Goal: Task Accomplishment & Management: Manage account settings

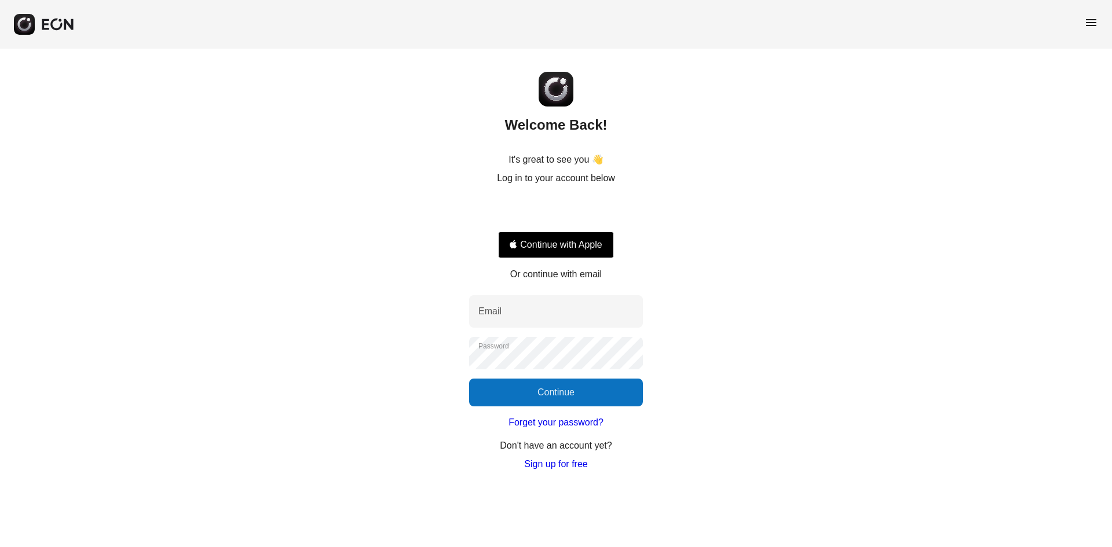
click at [342, 247] on div "Welcome Back! It's great to see you 👋 Log in to your account below Continue wit…" at bounding box center [556, 260] width 1112 height 423
click at [526, 320] on input "Email" at bounding box center [556, 311] width 174 height 32
type input "**********"
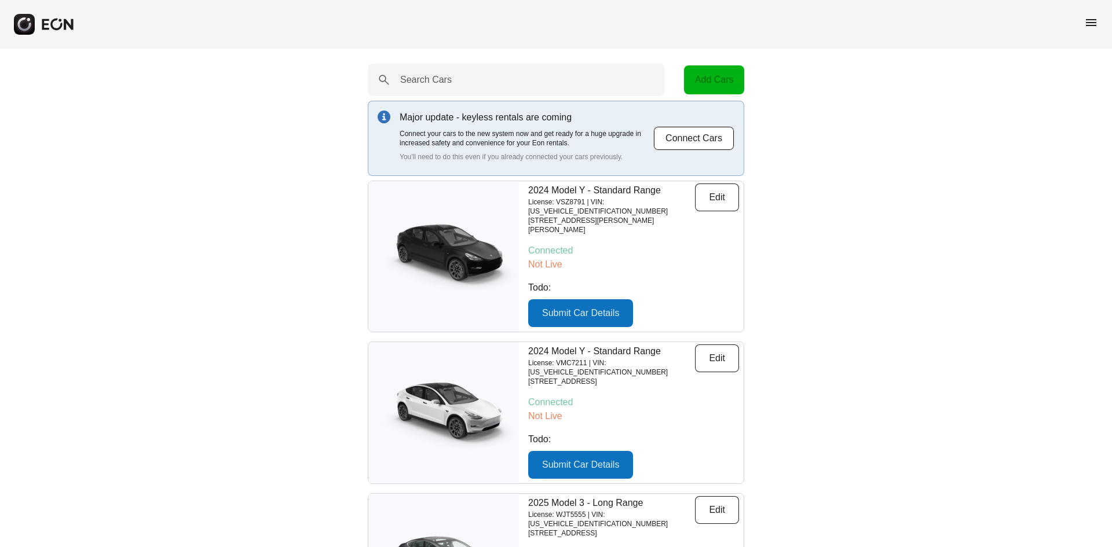
click at [889, 20] on span "menu" at bounding box center [1091, 23] width 14 height 14
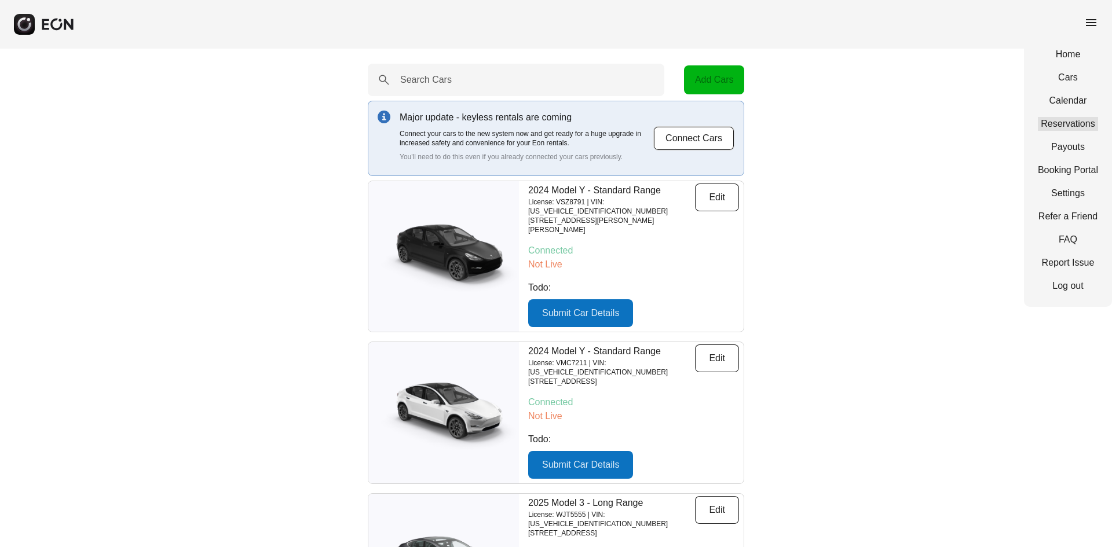
click at [889, 125] on link "Reservations" at bounding box center [1068, 124] width 60 height 14
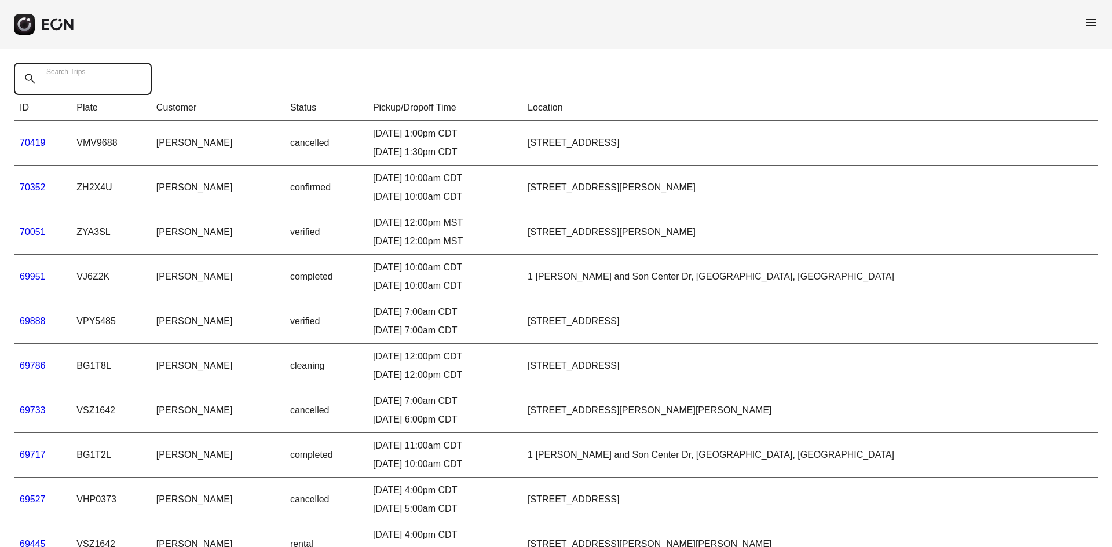
click at [68, 87] on Trips "Search Trips" at bounding box center [83, 79] width 138 height 32
paste Trips "*****"
type Trips "*****"
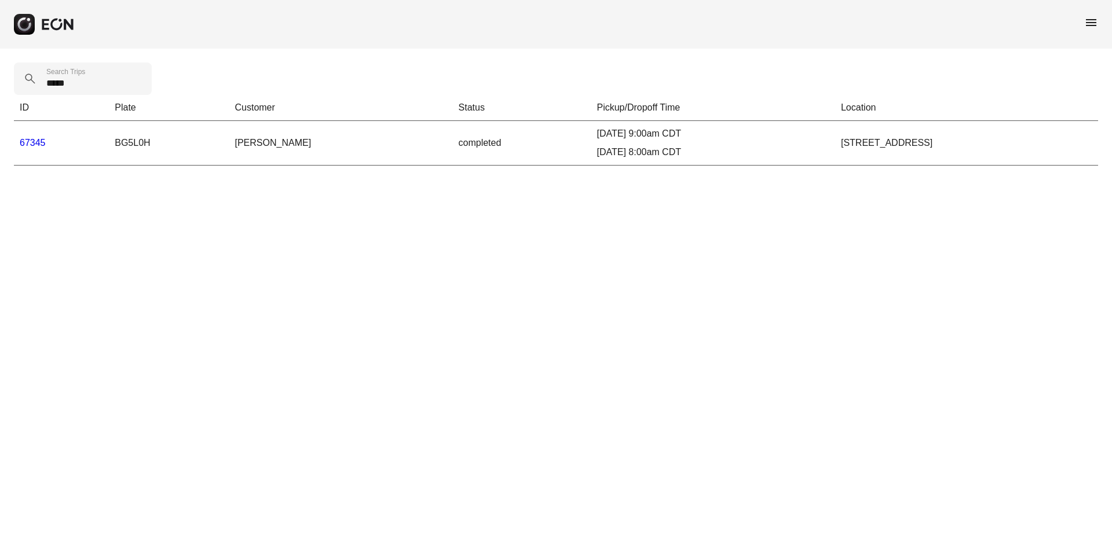
click at [37, 144] on link "67345" at bounding box center [33, 143] width 26 height 10
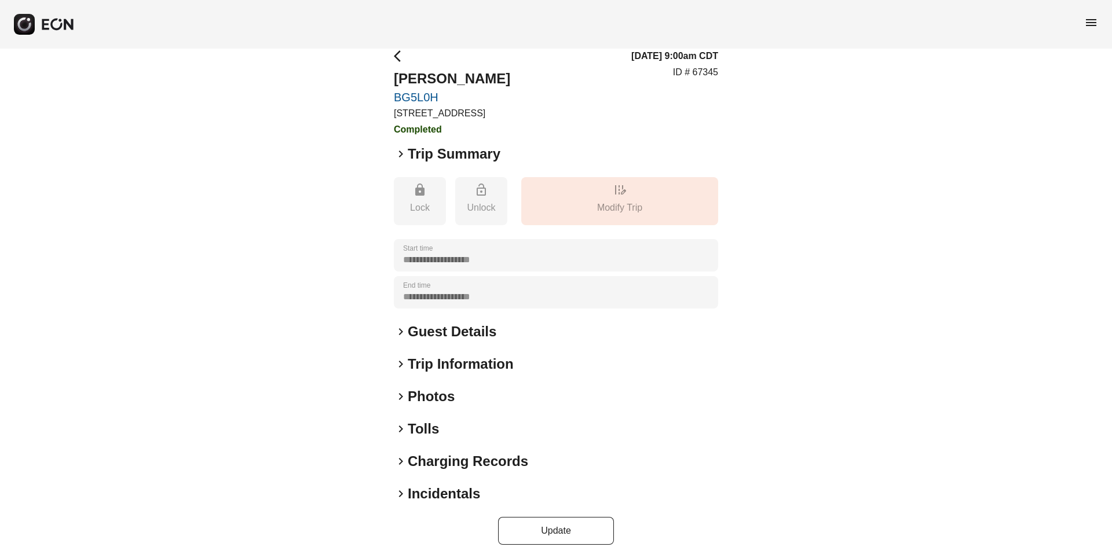
scroll to position [31, 0]
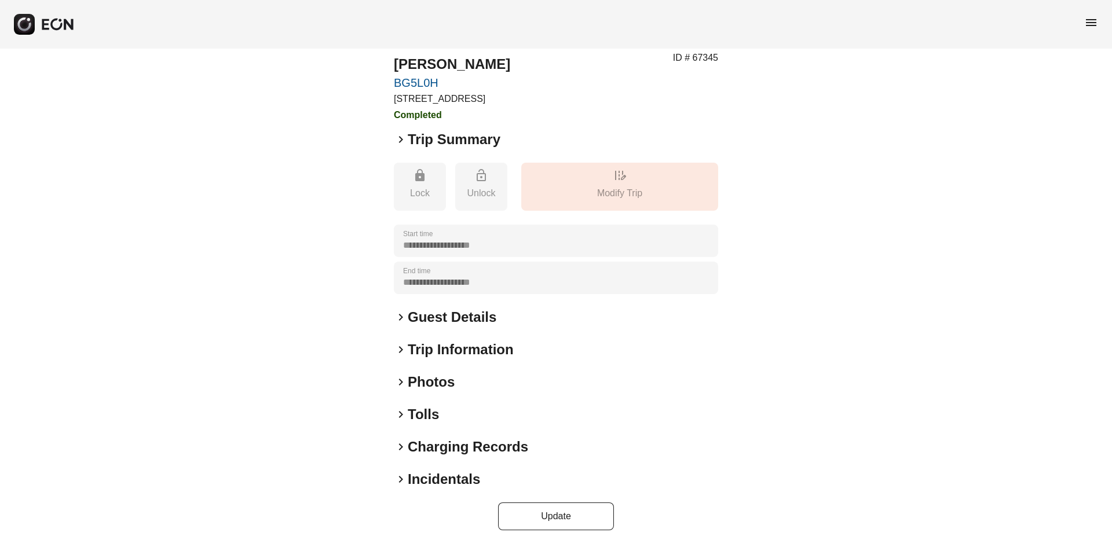
click at [398, 381] on span "keyboard_arrow_right" at bounding box center [401, 382] width 14 height 14
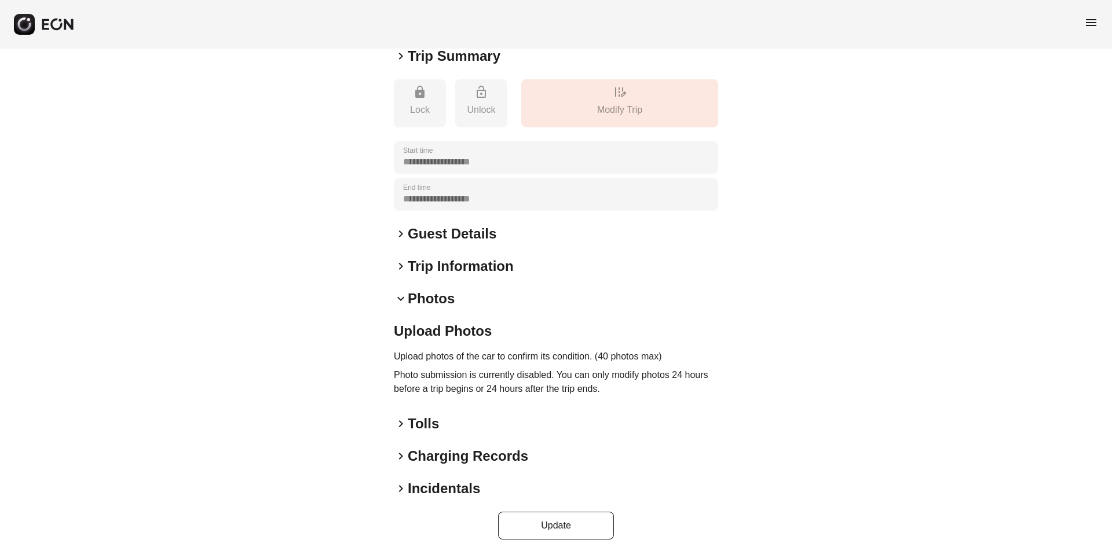
scroll to position [123, 0]
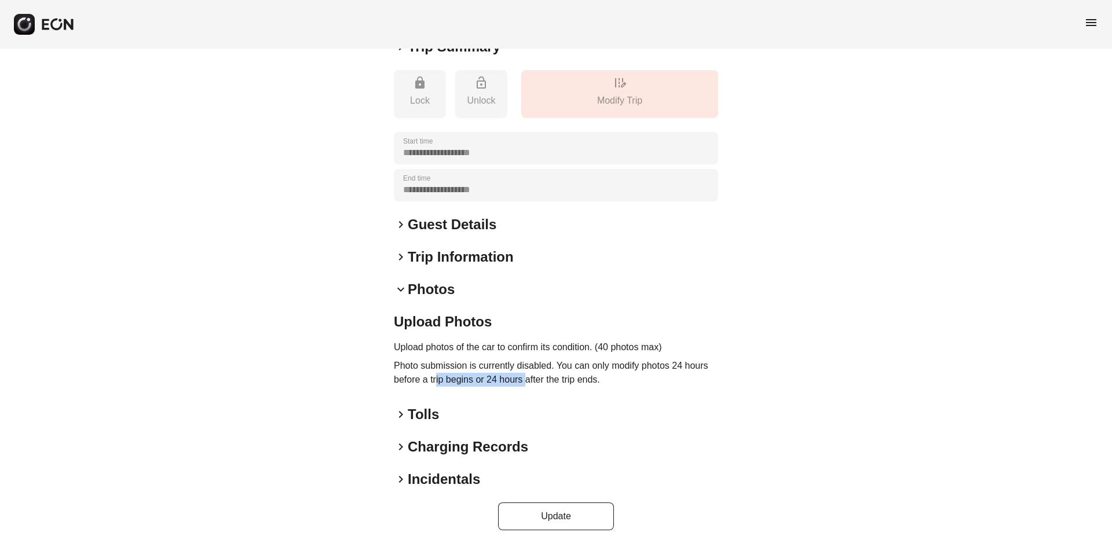
drag, startPoint x: 436, startPoint y: 378, endPoint x: 526, endPoint y: 377, distance: 90.4
click at [526, 377] on p "Photo submission is currently disabled. You can only modify photos 24 hours bef…" at bounding box center [556, 373] width 324 height 28
click at [590, 383] on p "Photo submission is currently disabled. You can only modify photos 24 hours bef…" at bounding box center [556, 373] width 324 height 28
click at [419, 291] on h2 "Photos" at bounding box center [431, 289] width 47 height 19
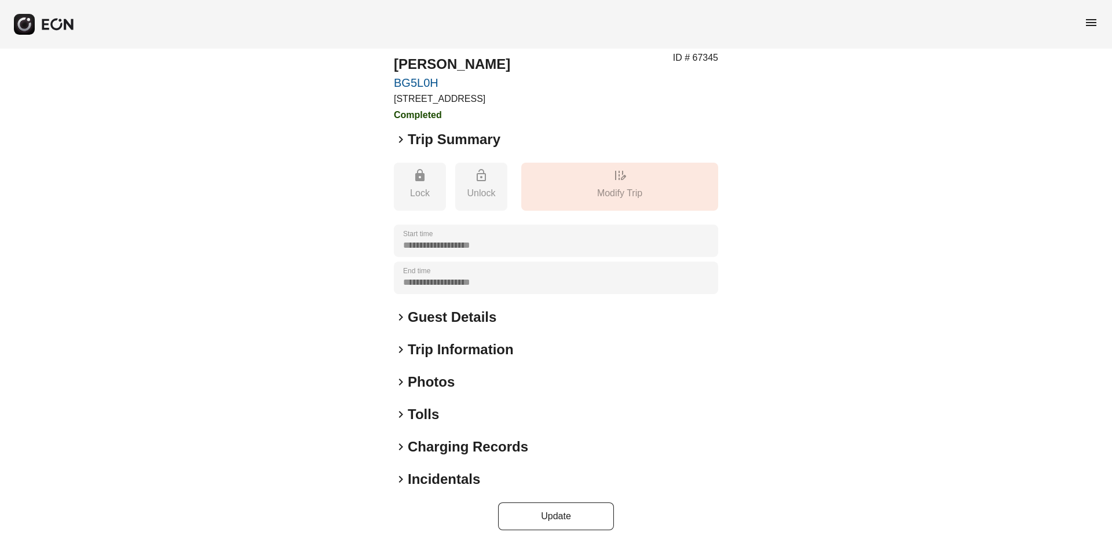
scroll to position [31, 0]
click at [402, 379] on span "keyboard_arrow_right" at bounding box center [401, 382] width 14 height 14
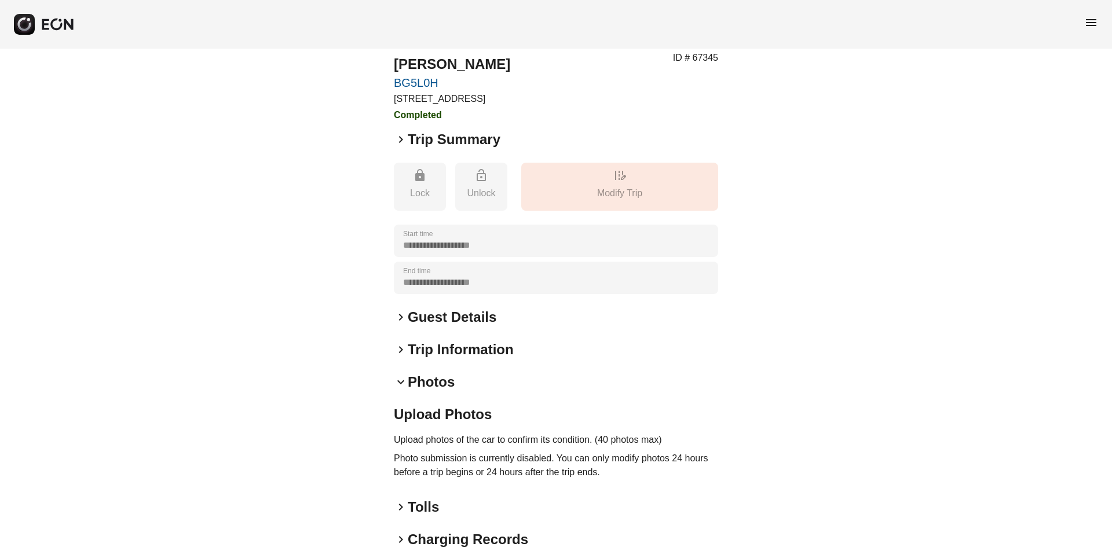
scroll to position [123, 0]
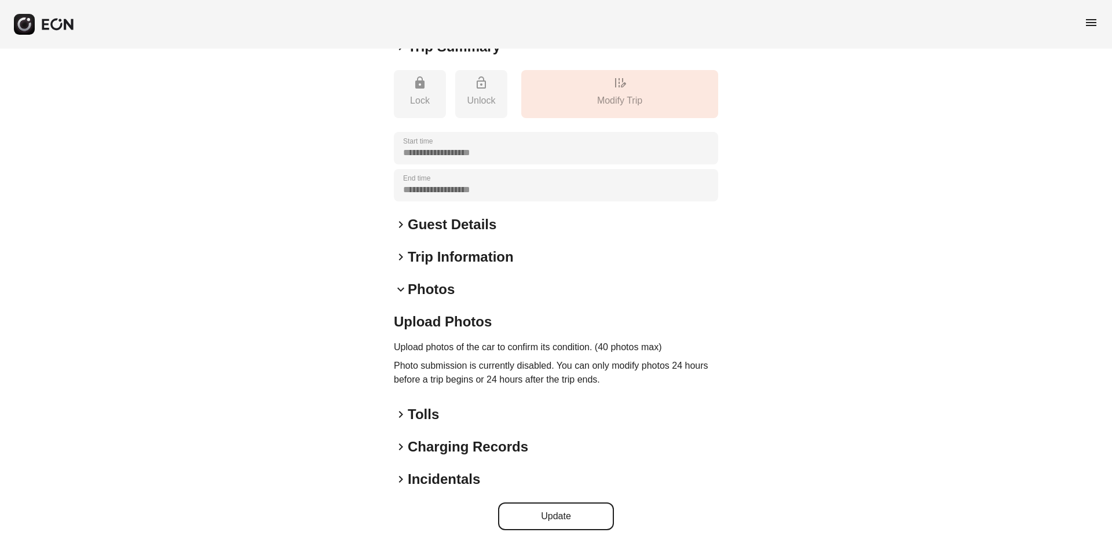
click at [533, 422] on button "Update" at bounding box center [556, 517] width 116 height 28
click at [889, 21] on icon "close" at bounding box center [1092, 20] width 8 height 9
click at [521, 365] on p "Photo submission is currently disabled. You can only modify photos 24 hours bef…" at bounding box center [556, 373] width 324 height 28
click at [405, 422] on span "keyboard_arrow_right" at bounding box center [401, 480] width 14 height 14
click at [401, 422] on span "keyboard_arrow_down" at bounding box center [401, 480] width 14 height 14
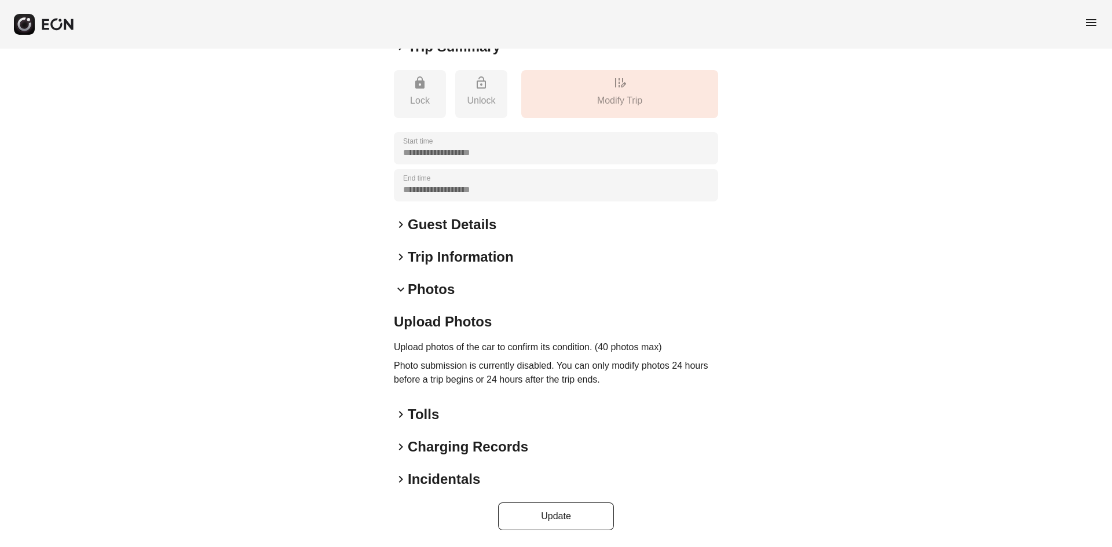
click at [398, 422] on span "keyboard_arrow_right" at bounding box center [401, 480] width 14 height 14
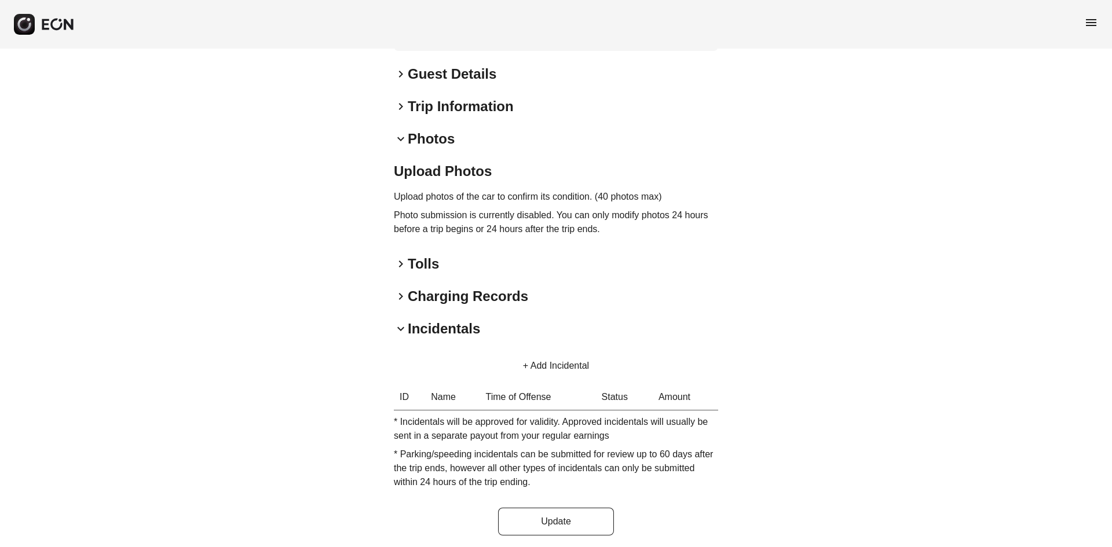
scroll to position [279, 0]
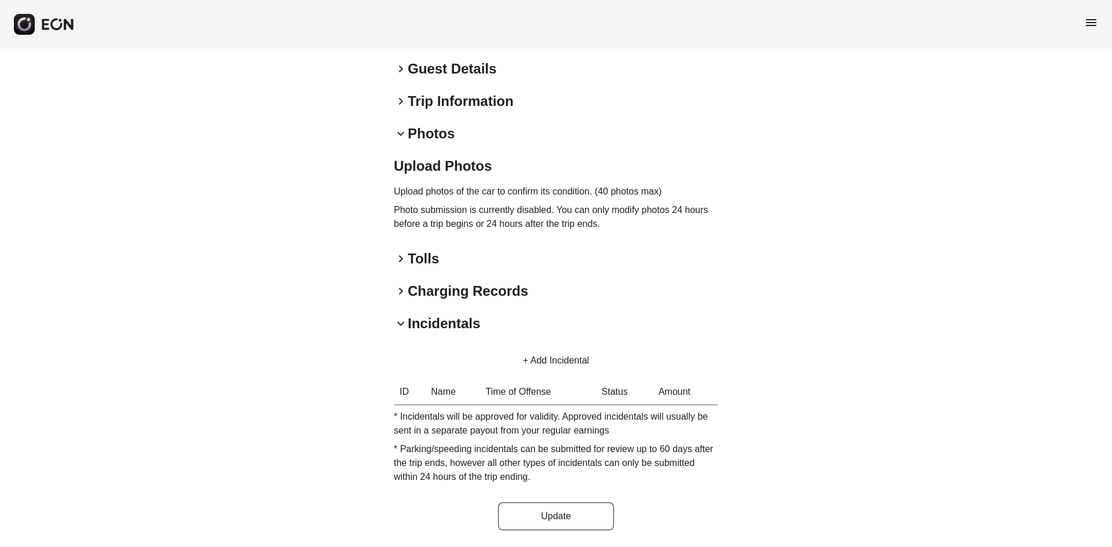
click at [535, 361] on button "+ Add Incidental" at bounding box center [556, 361] width 94 height 28
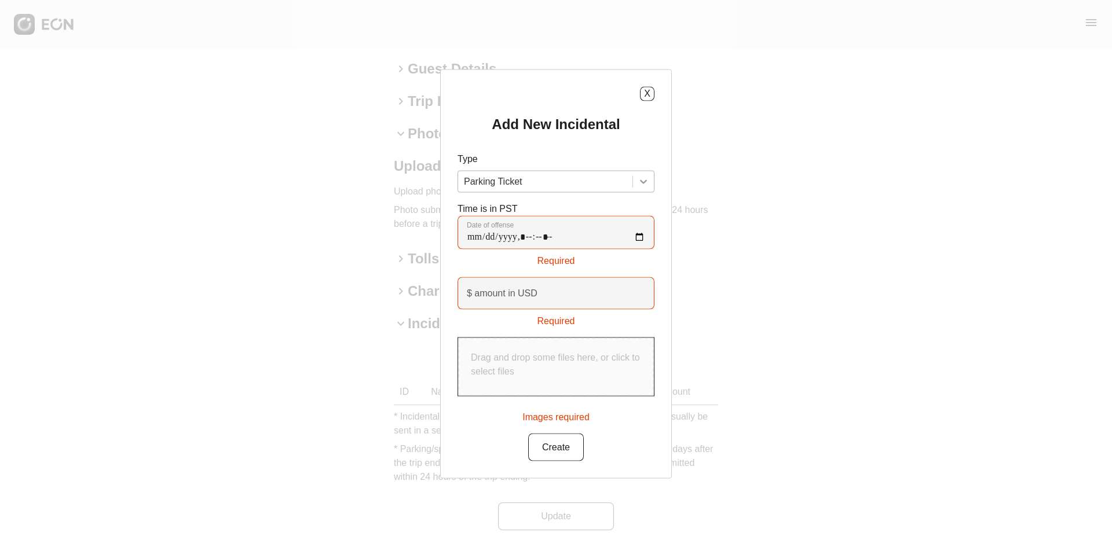
click at [650, 184] on div at bounding box center [643, 181] width 21 height 21
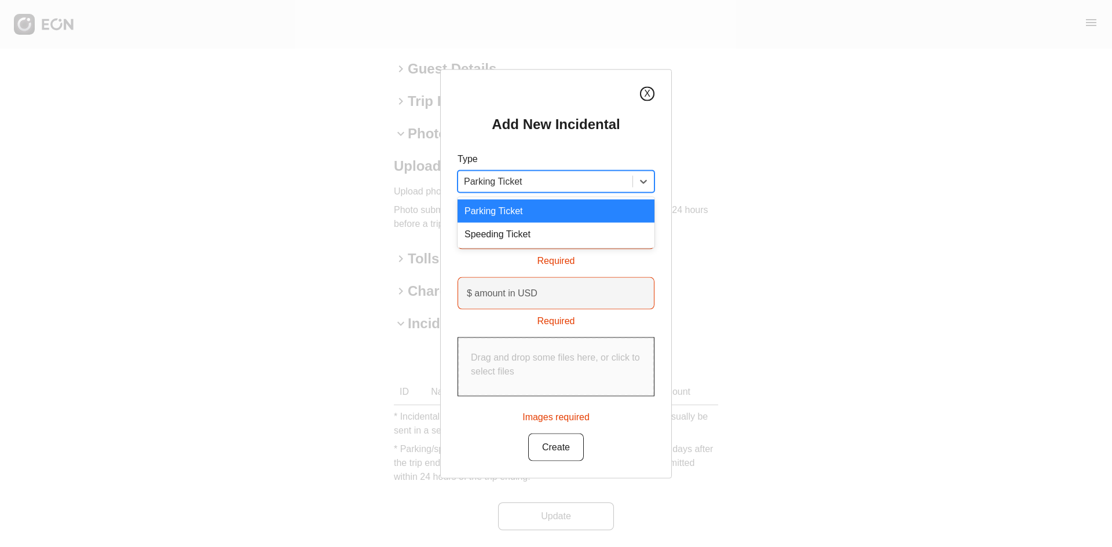
click at [649, 97] on button "X" at bounding box center [647, 93] width 14 height 14
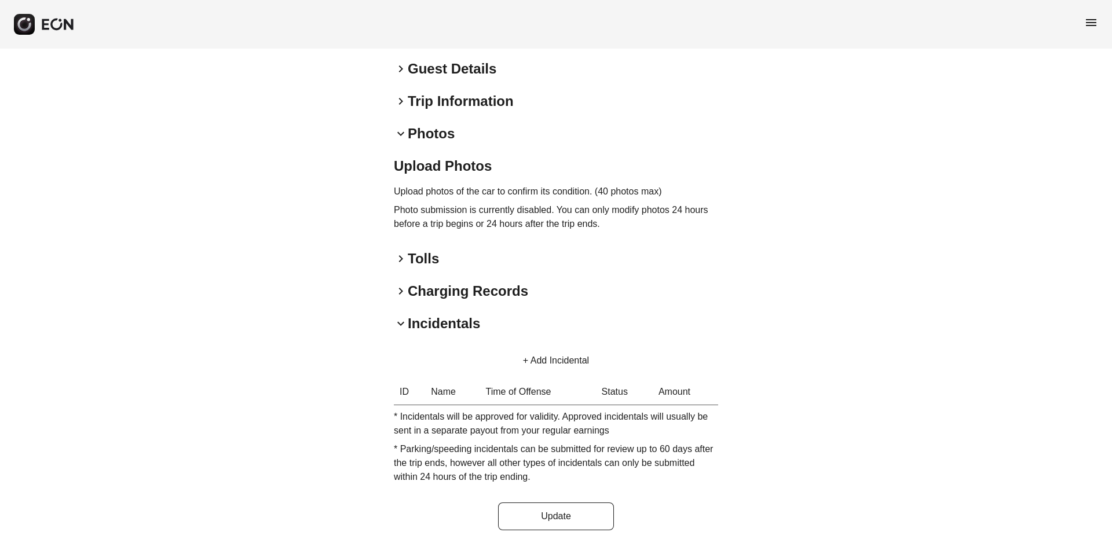
click at [401, 323] on span "keyboard_arrow_down" at bounding box center [401, 324] width 14 height 14
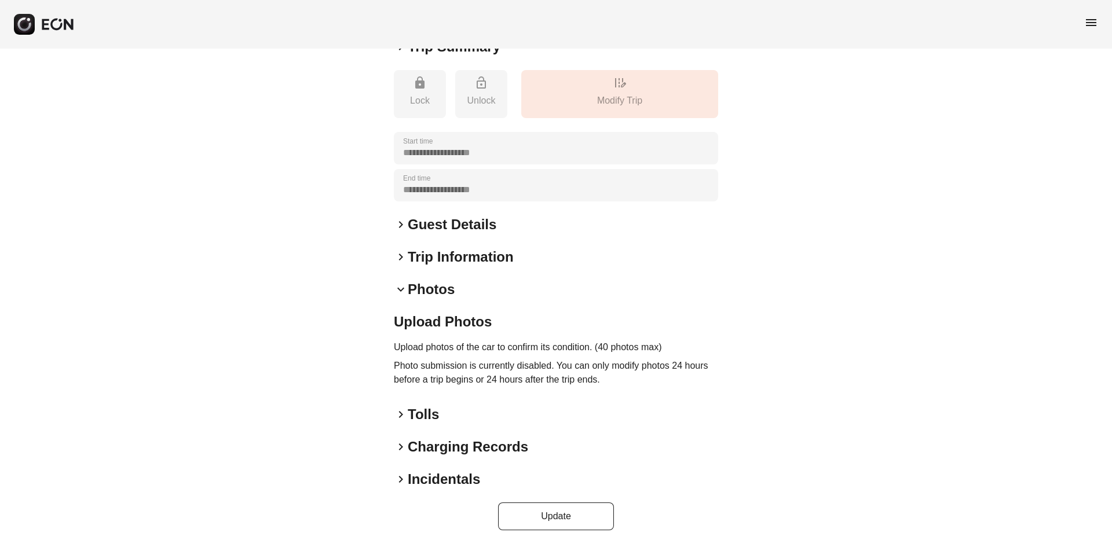
click at [404, 422] on span "keyboard_arrow_right" at bounding box center [401, 447] width 14 height 14
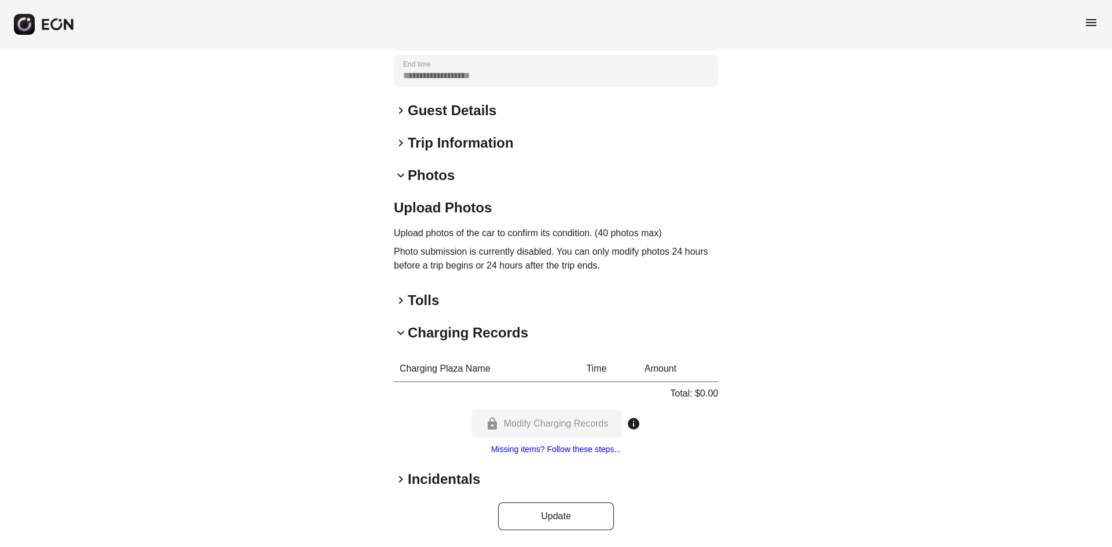
click at [401, 335] on span "keyboard_arrow_down" at bounding box center [401, 333] width 14 height 14
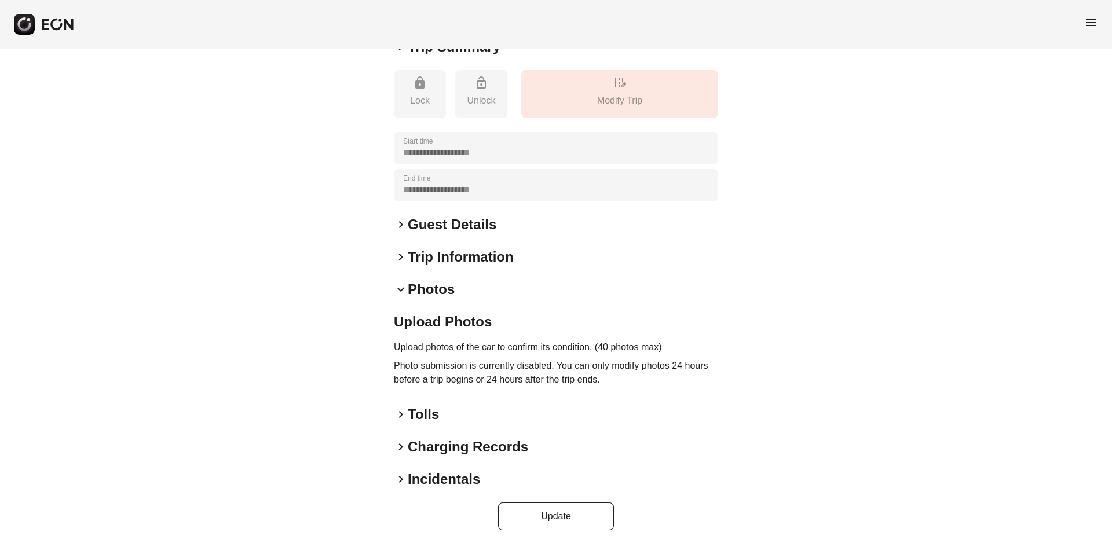
click at [400, 418] on span "keyboard_arrow_right" at bounding box center [401, 415] width 14 height 14
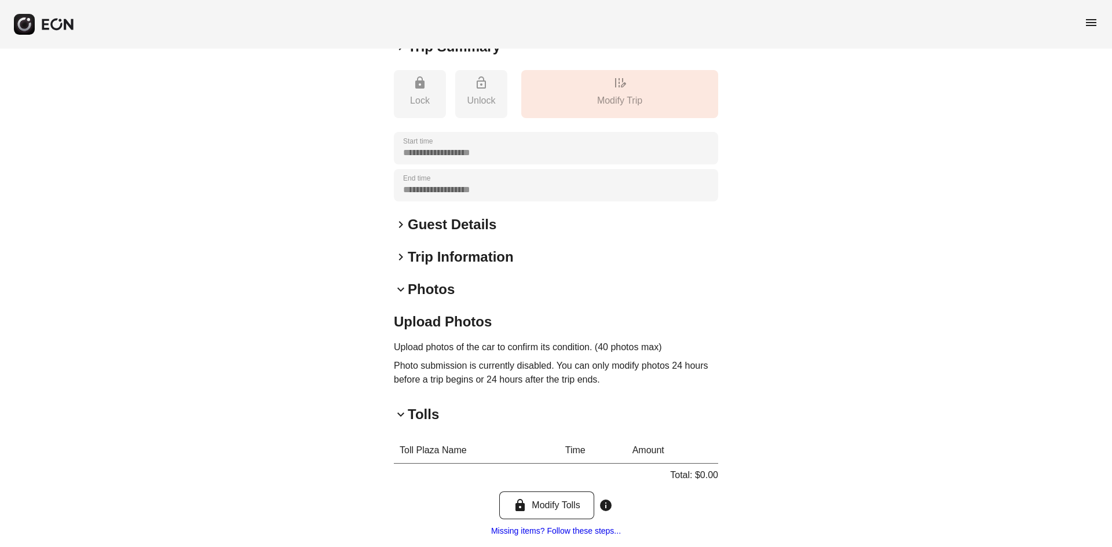
scroll to position [237, 0]
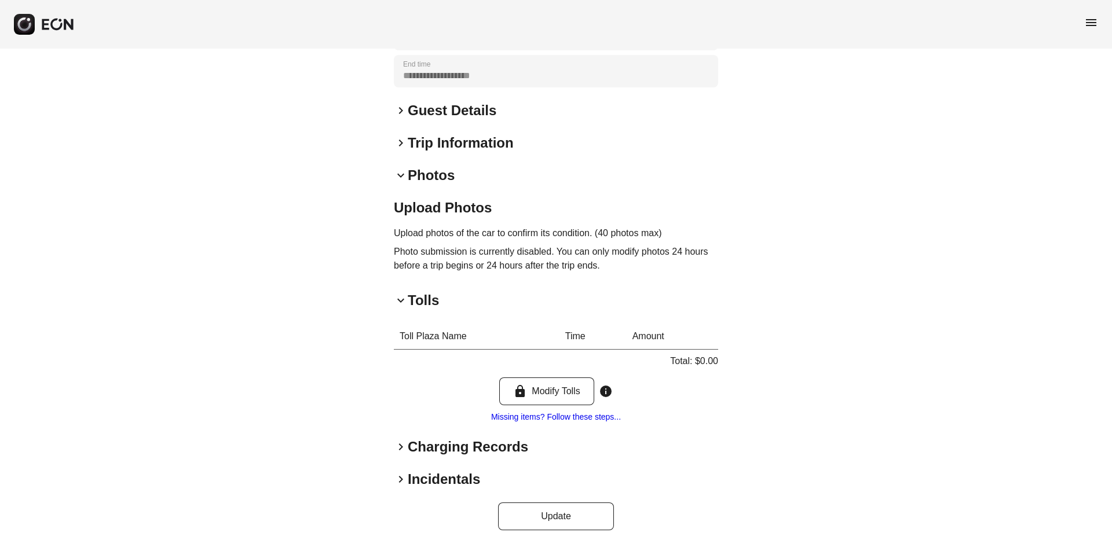
click at [398, 302] on span "keyboard_arrow_down" at bounding box center [401, 301] width 14 height 14
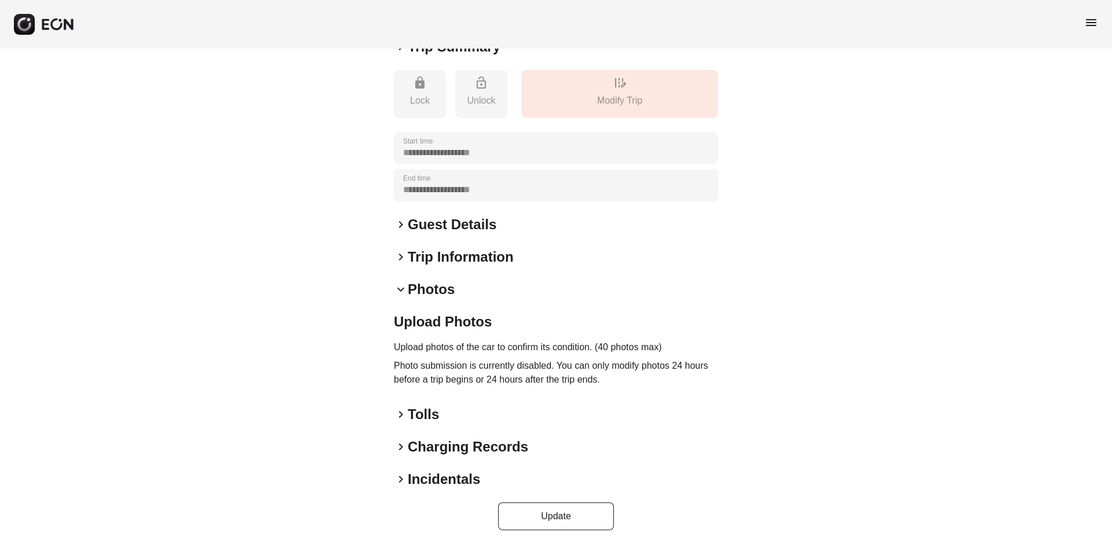
scroll to position [123, 0]
click at [401, 422] on span "keyboard_arrow_right" at bounding box center [401, 447] width 14 height 14
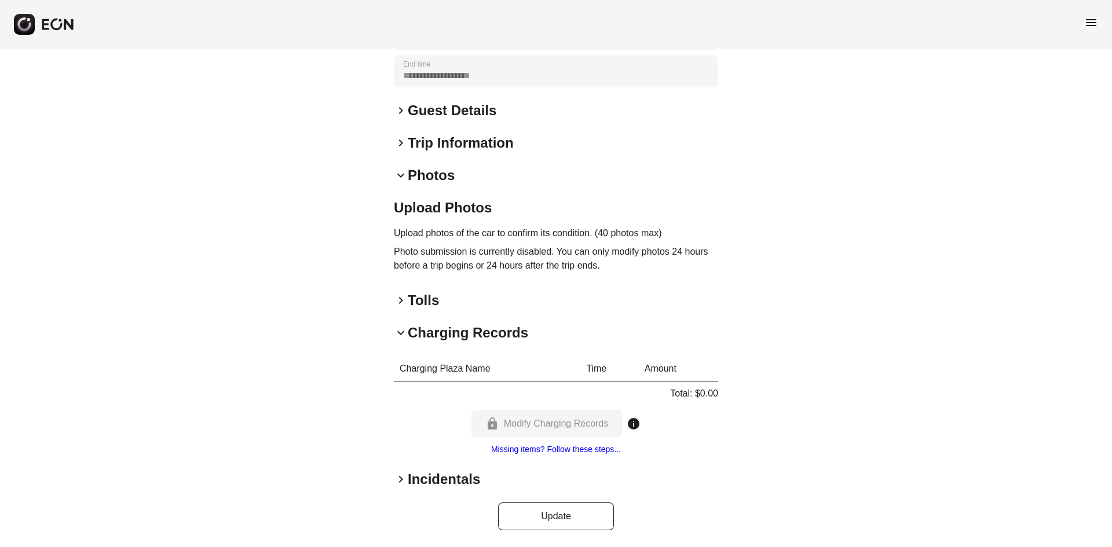
click at [398, 332] on span "keyboard_arrow_down" at bounding box center [401, 333] width 14 height 14
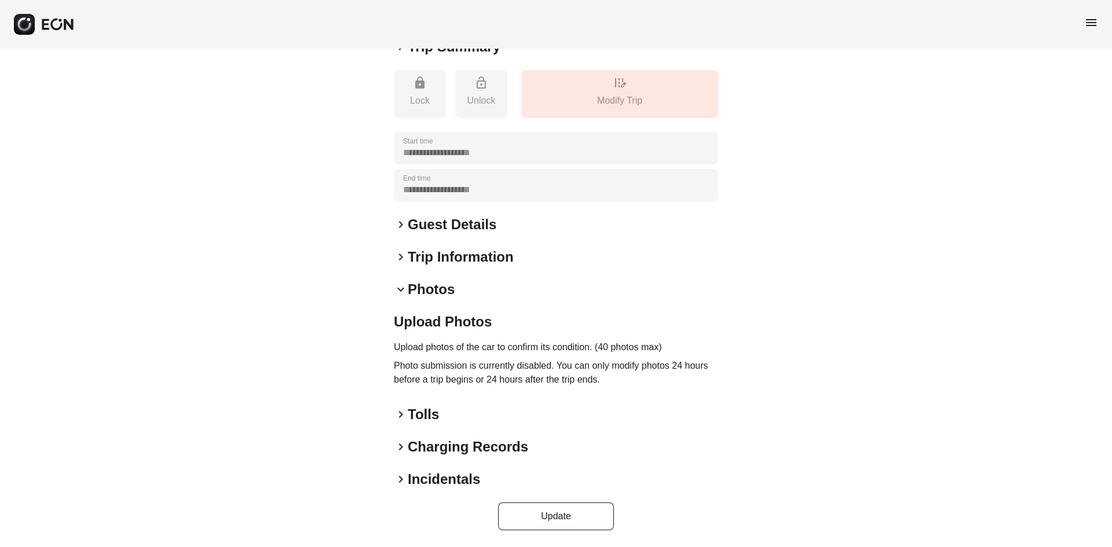
scroll to position [123, 0]
click at [403, 422] on span "keyboard_arrow_right" at bounding box center [401, 480] width 14 height 14
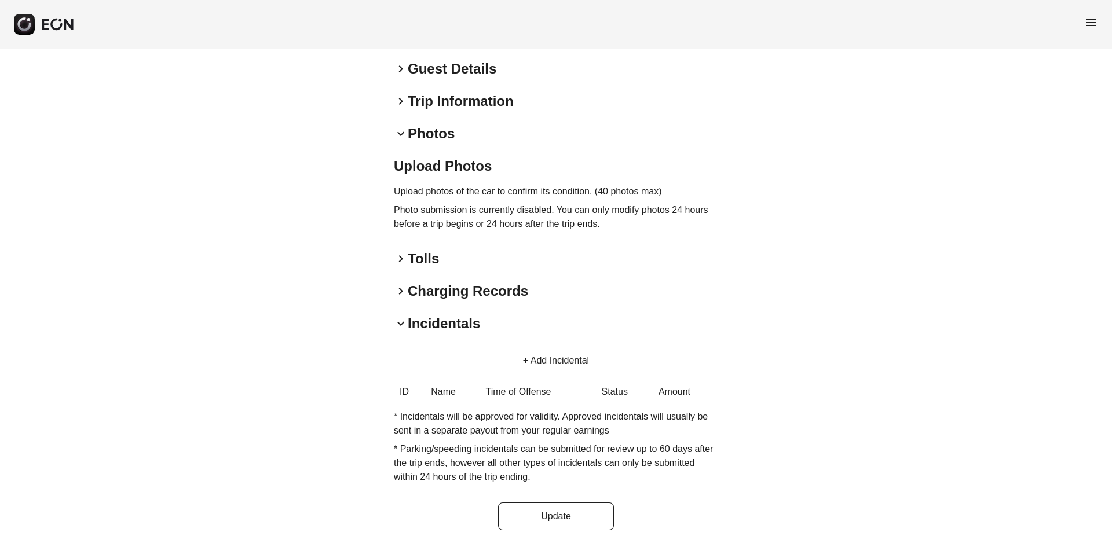
click at [556, 361] on button "+ Add Incidental" at bounding box center [556, 361] width 94 height 28
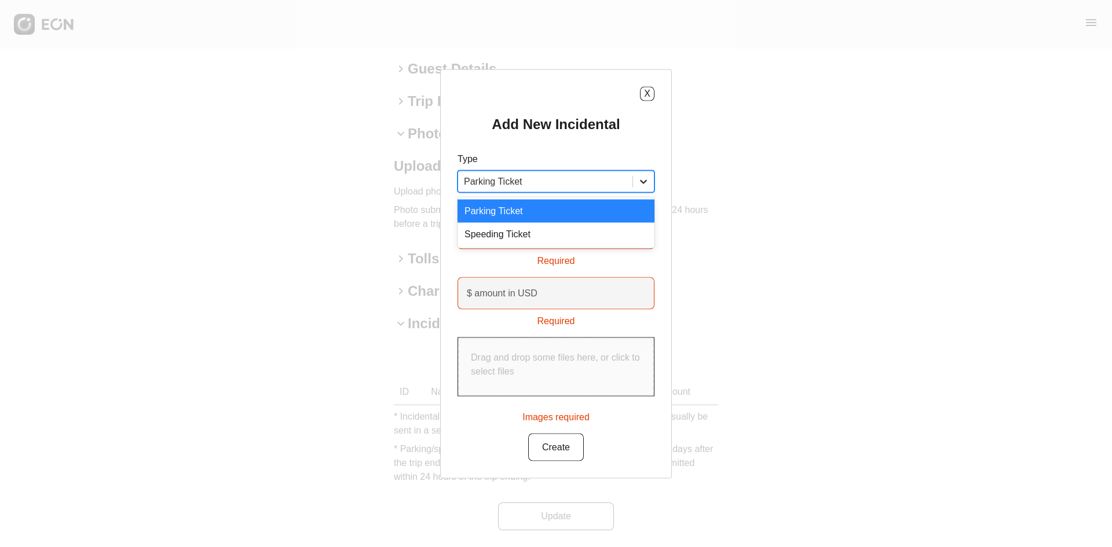
click at [634, 181] on div at bounding box center [643, 181] width 21 height 21
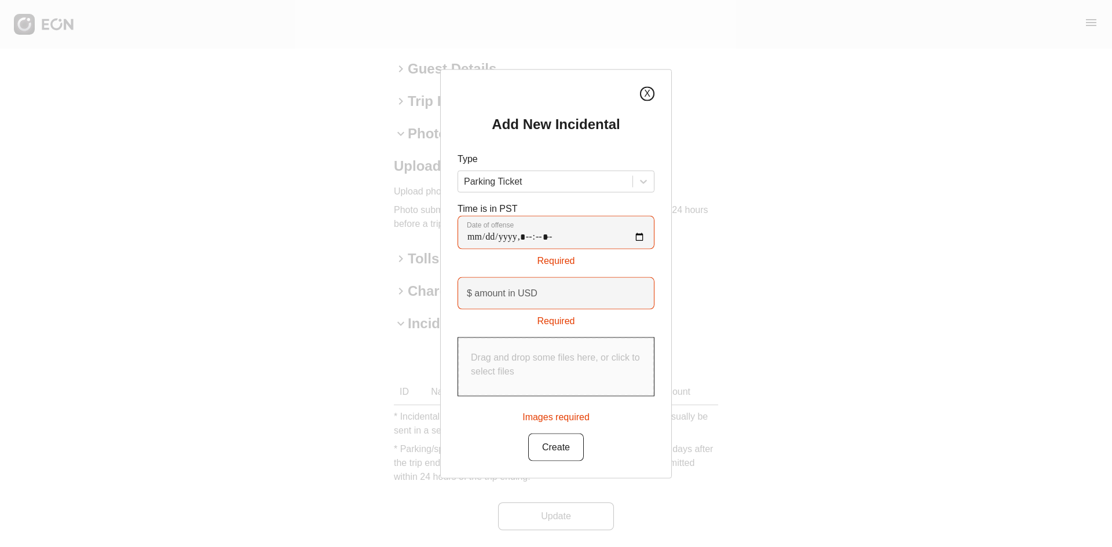
click at [646, 95] on button "X" at bounding box center [647, 93] width 14 height 14
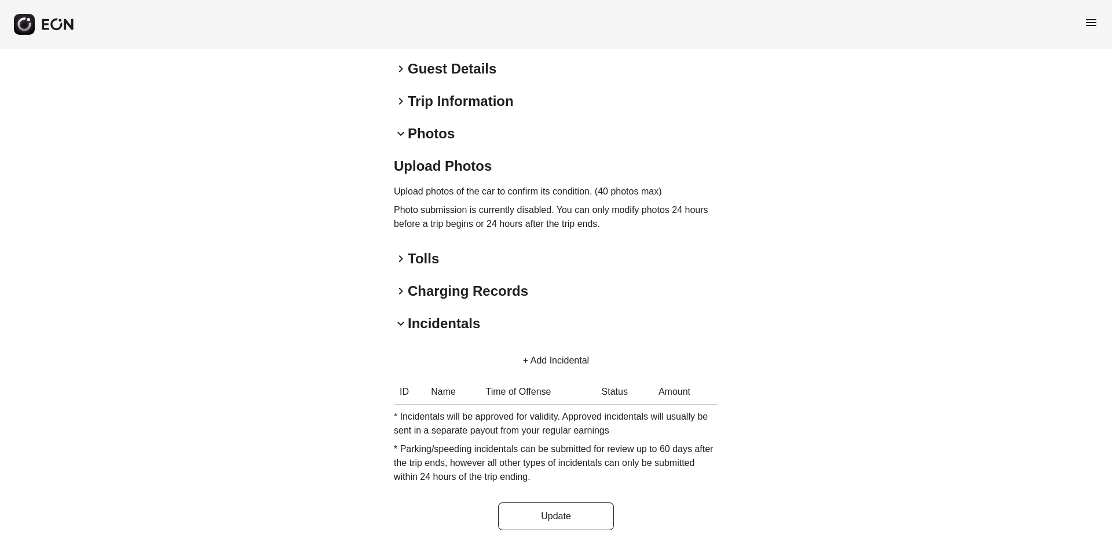
click at [399, 324] on span "keyboard_arrow_down" at bounding box center [401, 324] width 14 height 14
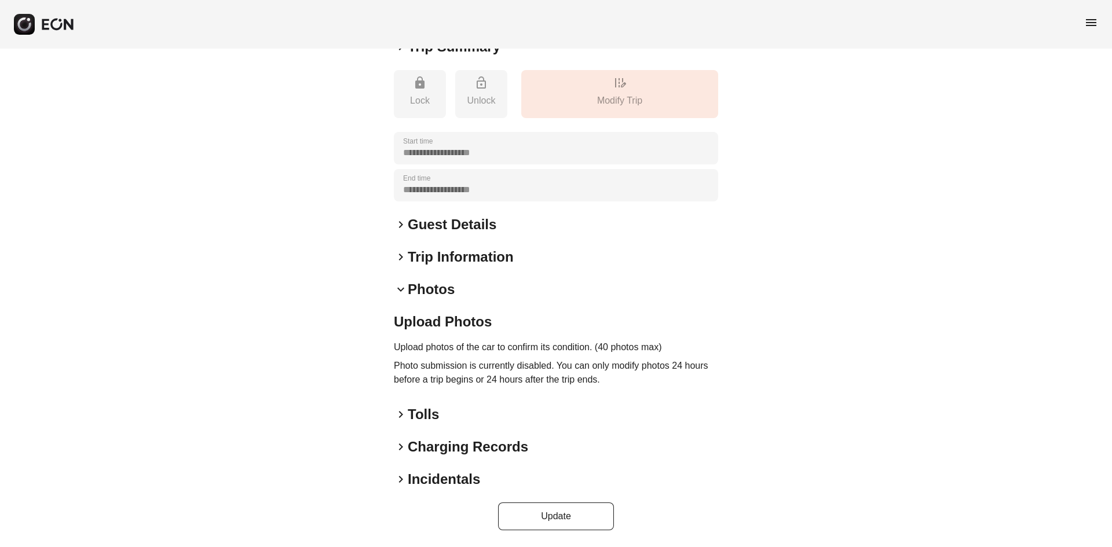
scroll to position [123, 0]
click at [403, 288] on span "keyboard_arrow_down" at bounding box center [401, 290] width 14 height 14
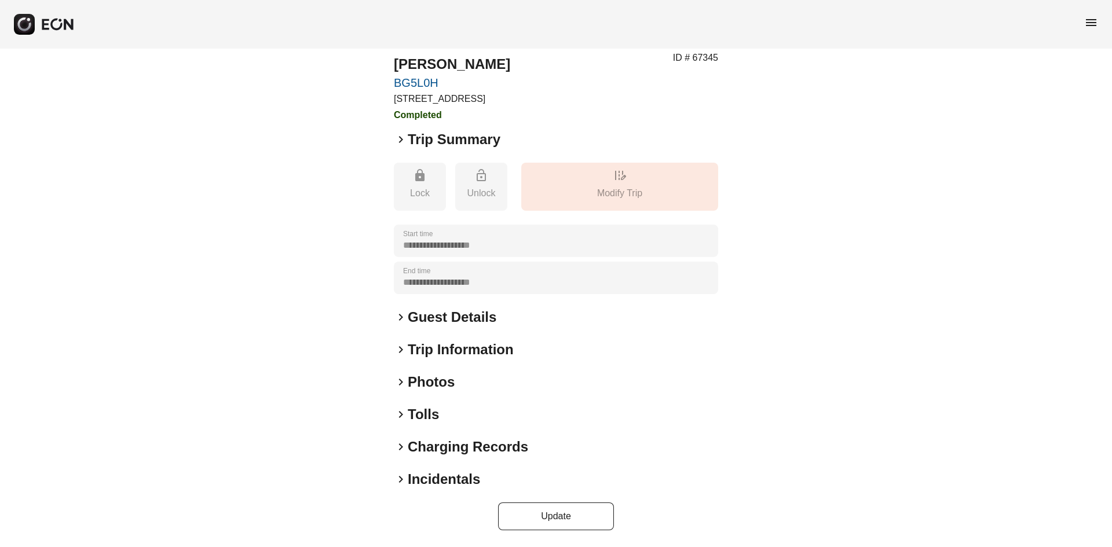
click at [399, 385] on span "keyboard_arrow_right" at bounding box center [401, 382] width 14 height 14
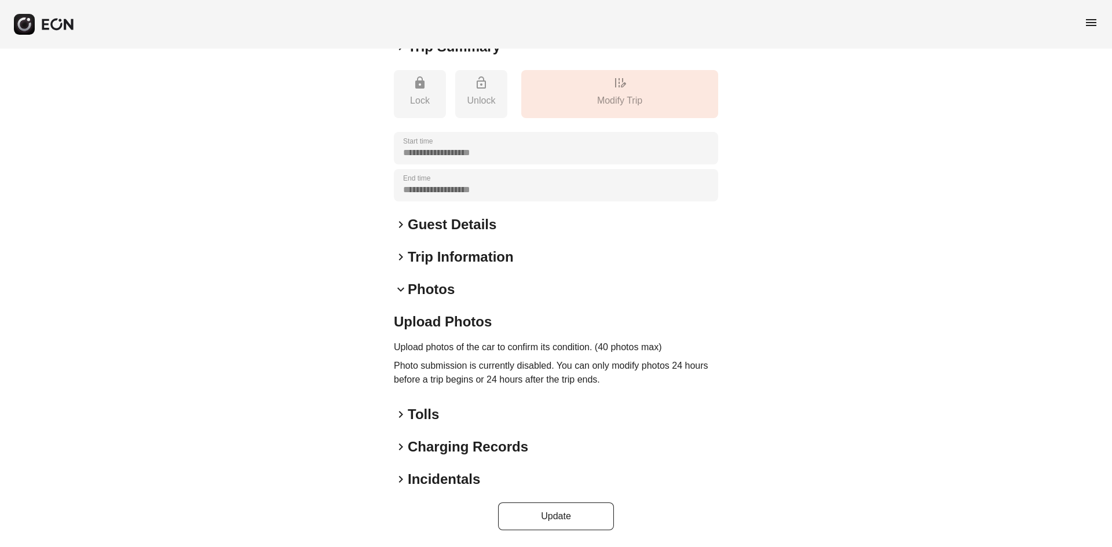
click at [405, 287] on span "keyboard_arrow_down" at bounding box center [401, 290] width 14 height 14
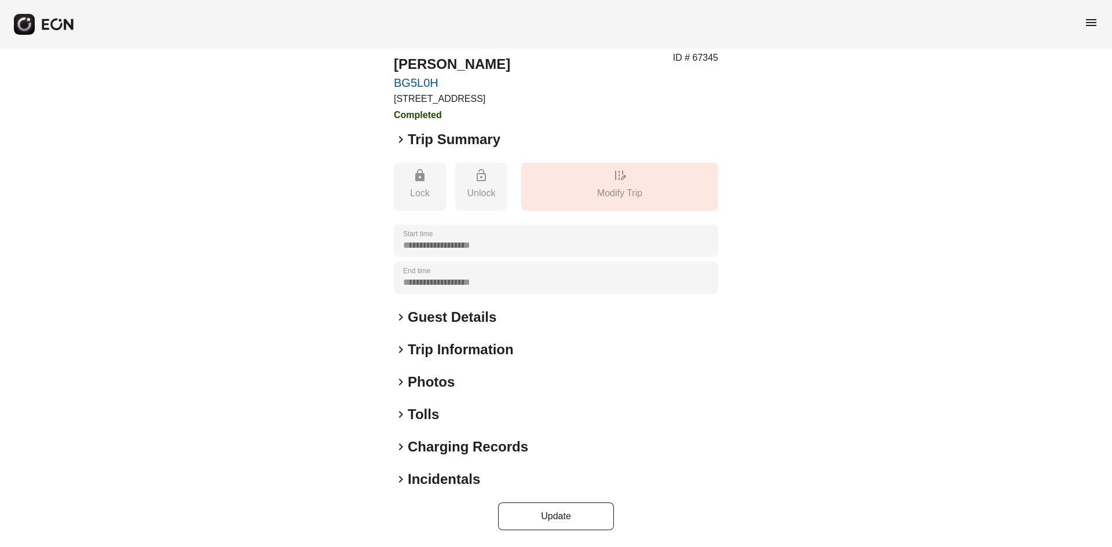
click at [889, 20] on div "menu" at bounding box center [556, 24] width 1112 height 49
click at [889, 23] on span "menu" at bounding box center [1091, 23] width 14 height 14
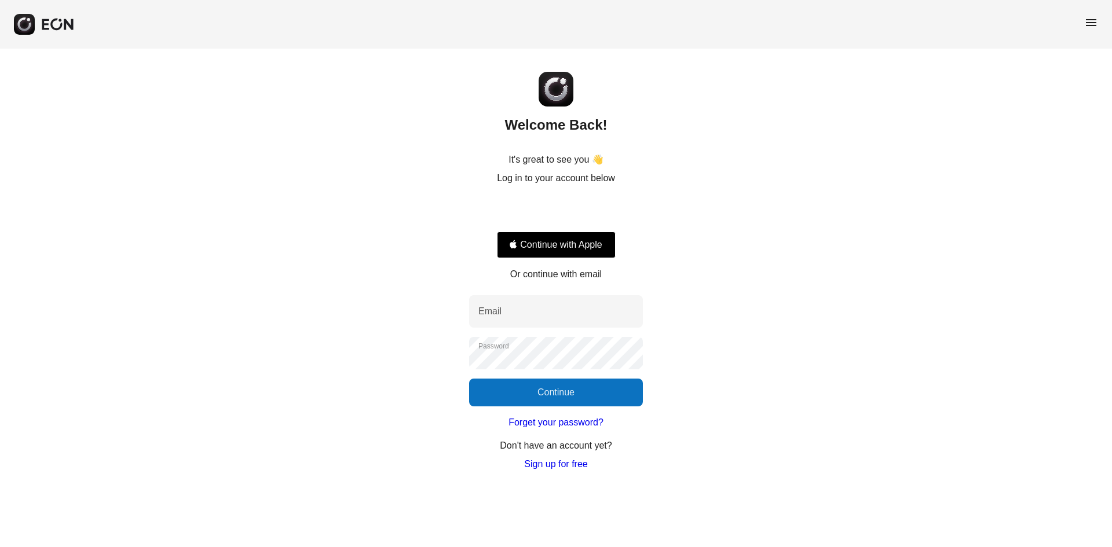
type input "**********"
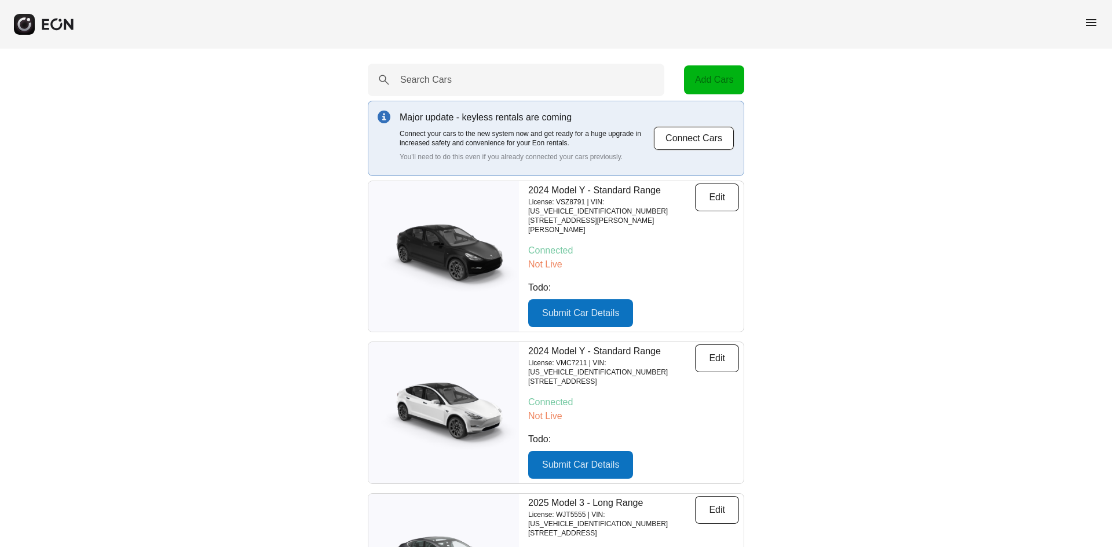
click at [1101, 26] on div "menu" at bounding box center [556, 24] width 1112 height 49
click at [1092, 25] on span "menu" at bounding box center [1091, 23] width 14 height 14
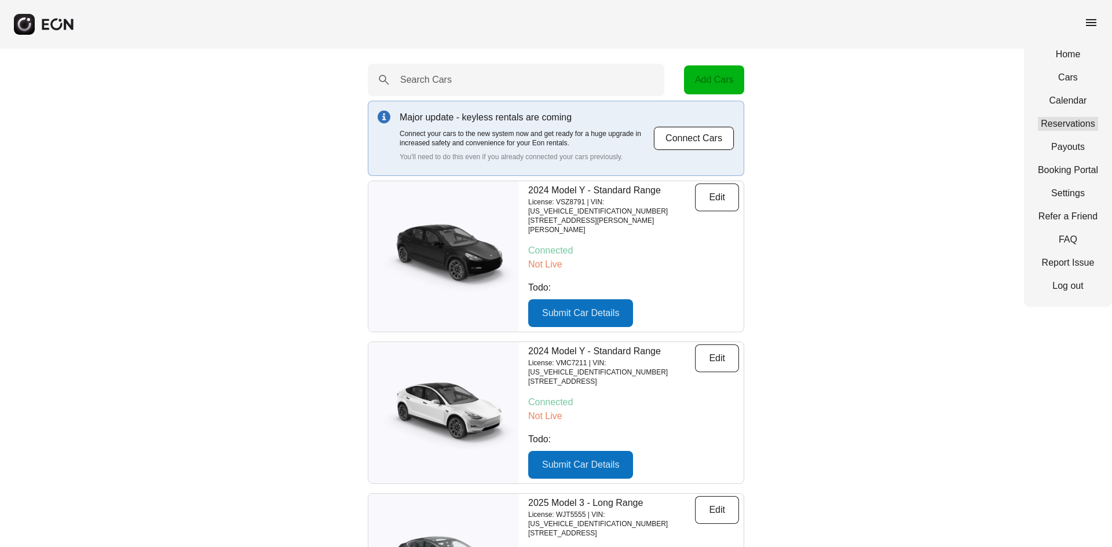
click at [1050, 126] on link "Reservations" at bounding box center [1068, 124] width 60 height 14
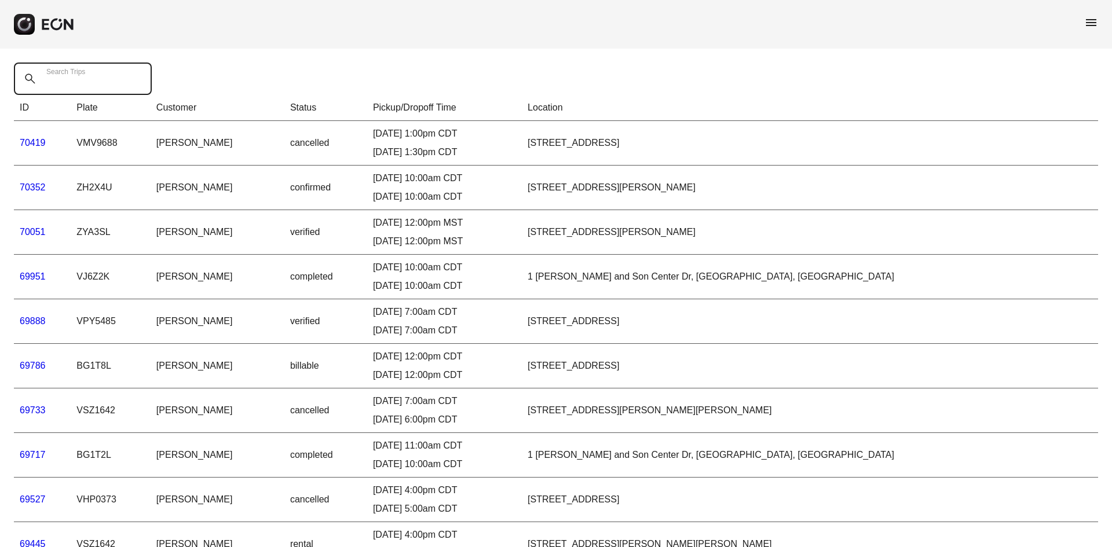
click at [76, 86] on Trips "Search Trips" at bounding box center [83, 79] width 138 height 32
paste Trips "*****"
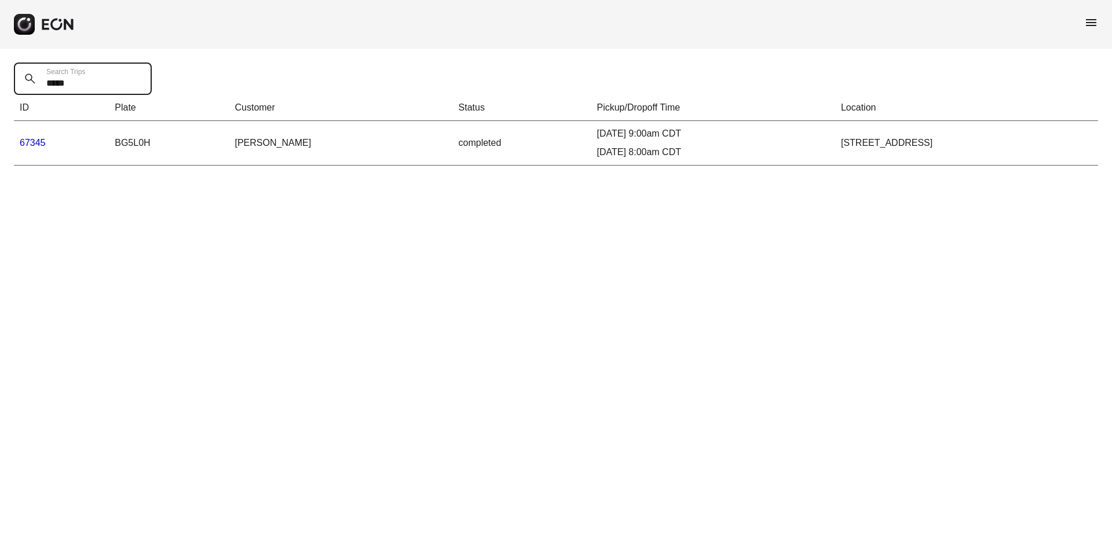
type Trips "*****"
click at [34, 144] on link "67345" at bounding box center [33, 143] width 26 height 10
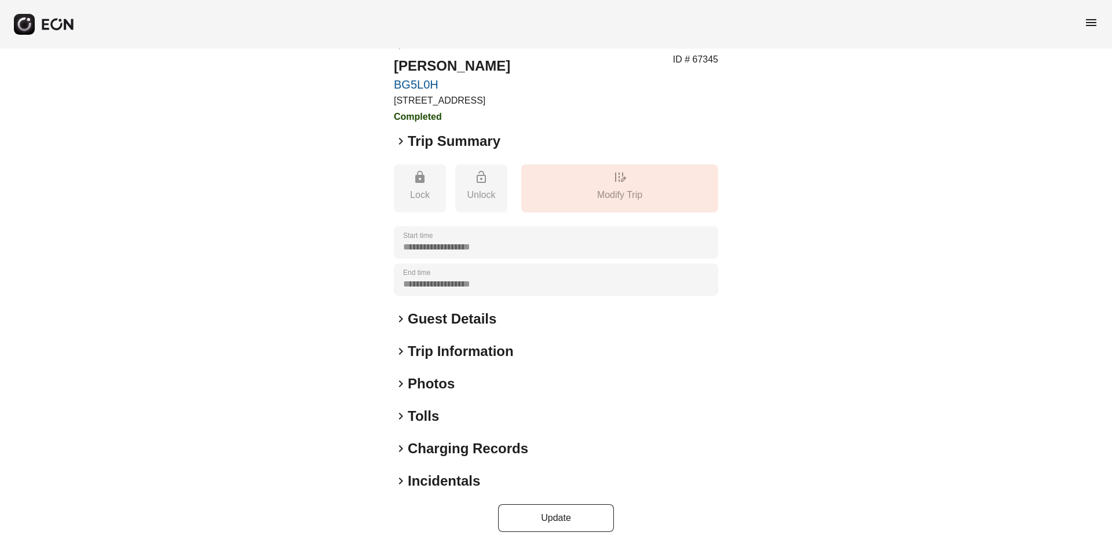
scroll to position [31, 0]
click at [411, 308] on h2 "Guest Details" at bounding box center [452, 317] width 89 height 19
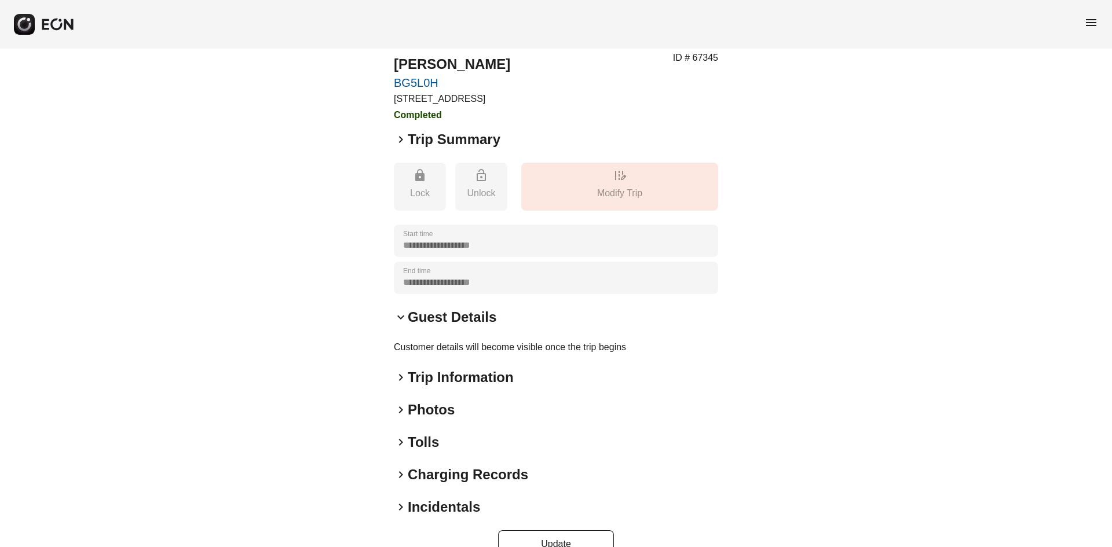
click at [400, 316] on span "keyboard_arrow_down" at bounding box center [401, 317] width 14 height 14
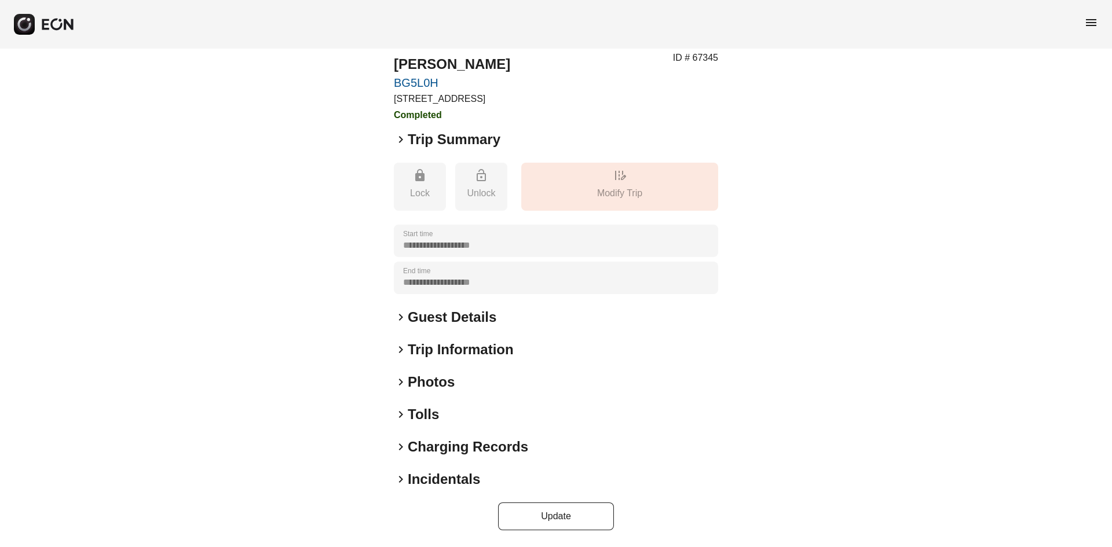
click at [398, 349] on span "keyboard_arrow_right" at bounding box center [401, 350] width 14 height 14
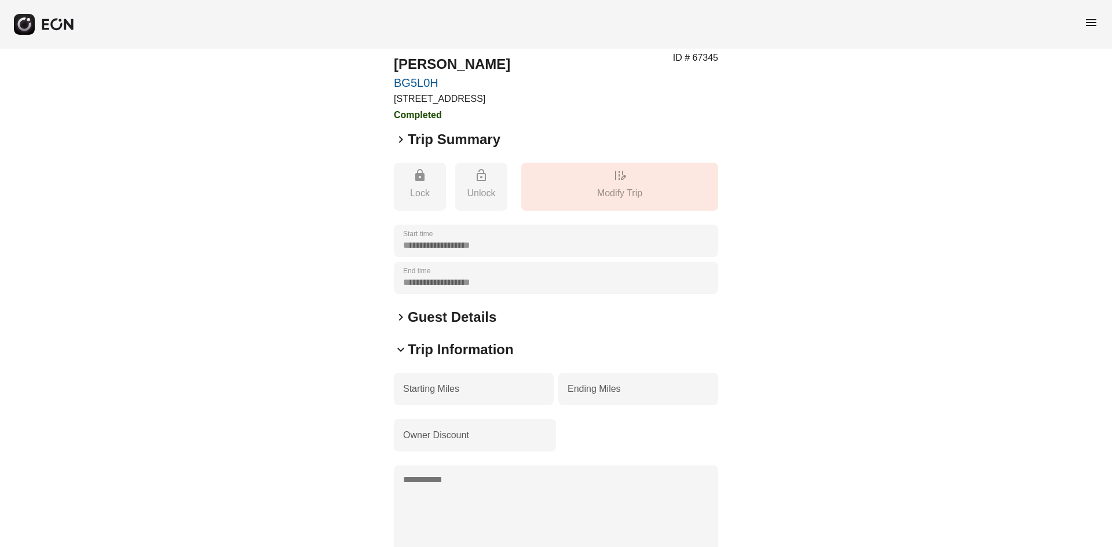
click at [400, 352] on span "keyboard_arrow_down" at bounding box center [401, 350] width 14 height 14
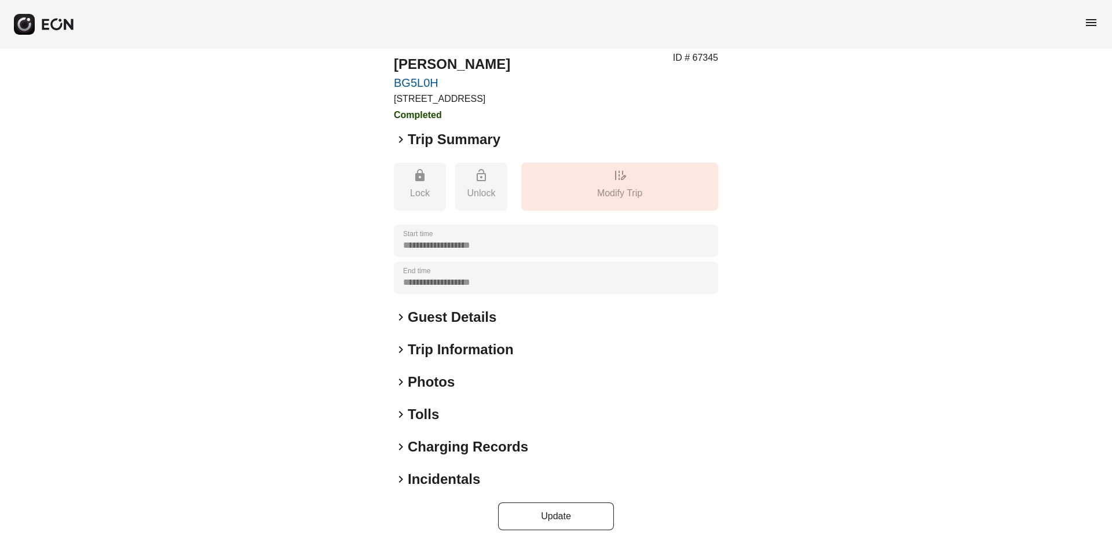
click at [400, 352] on span "keyboard_arrow_right" at bounding box center [401, 350] width 14 height 14
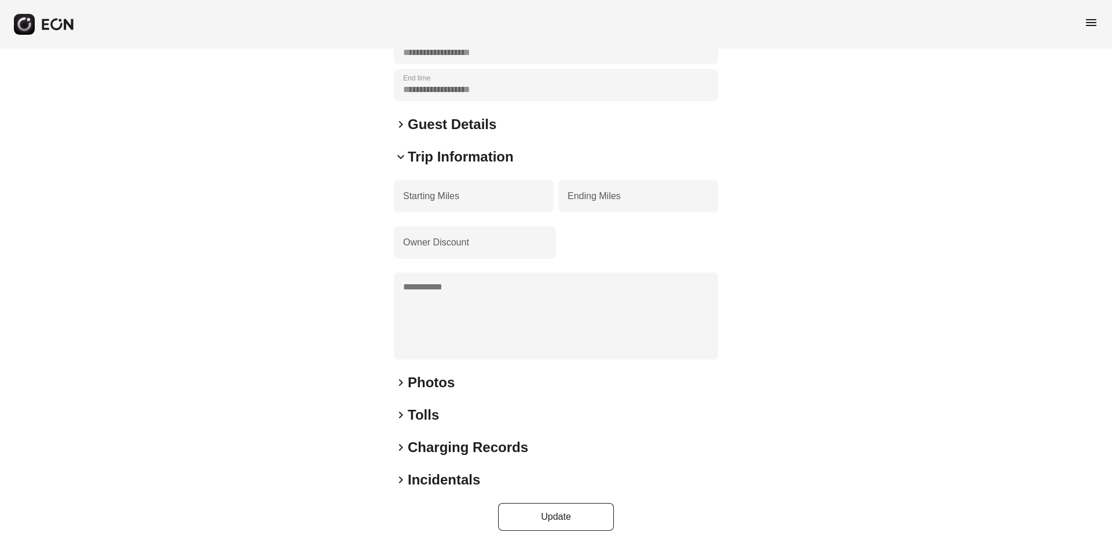
scroll to position [224, 0]
click at [403, 158] on span "keyboard_arrow_down" at bounding box center [401, 156] width 14 height 14
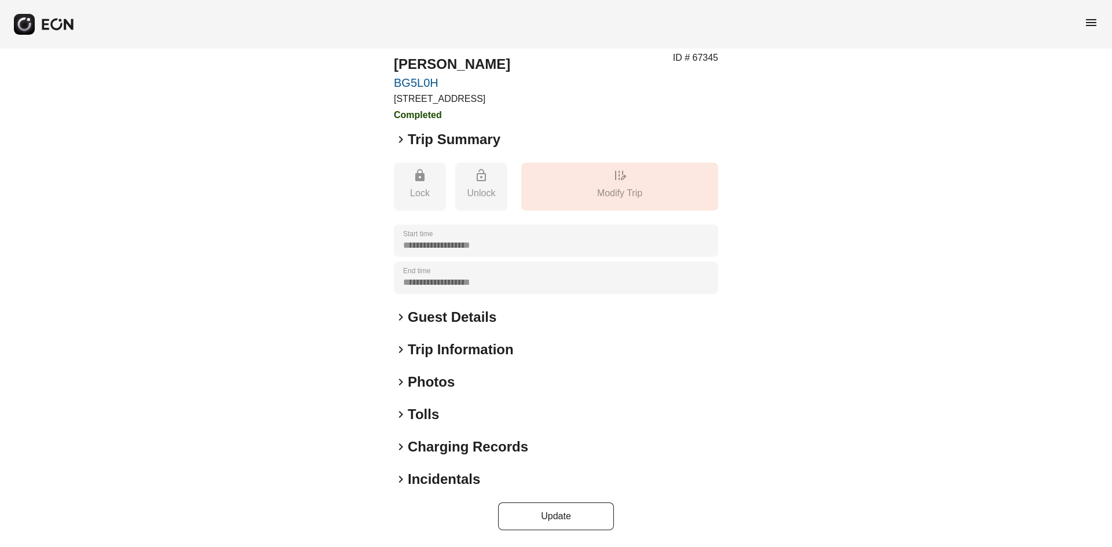
click at [397, 382] on span "keyboard_arrow_right" at bounding box center [401, 382] width 14 height 14
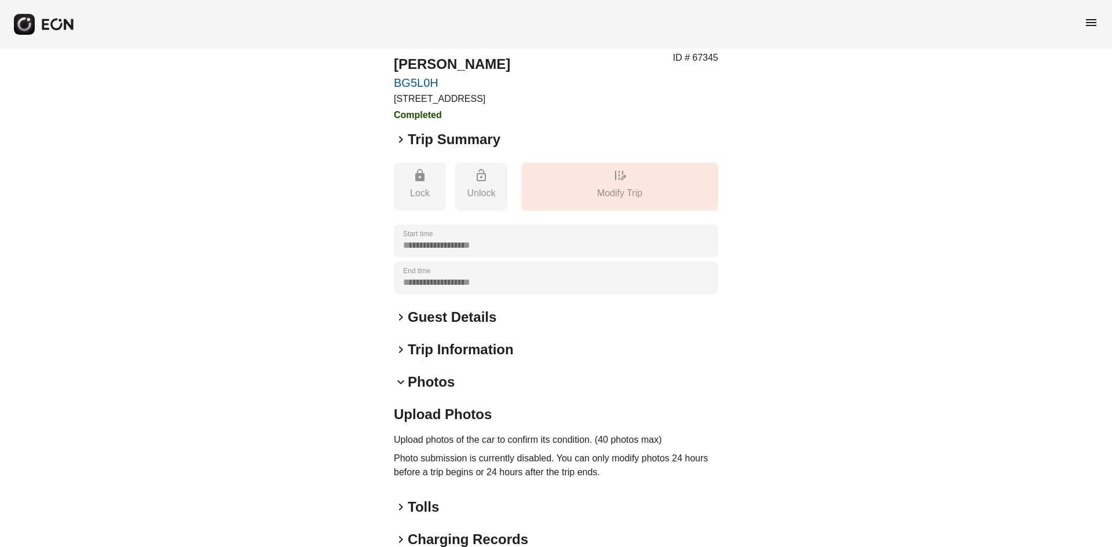
scroll to position [123, 0]
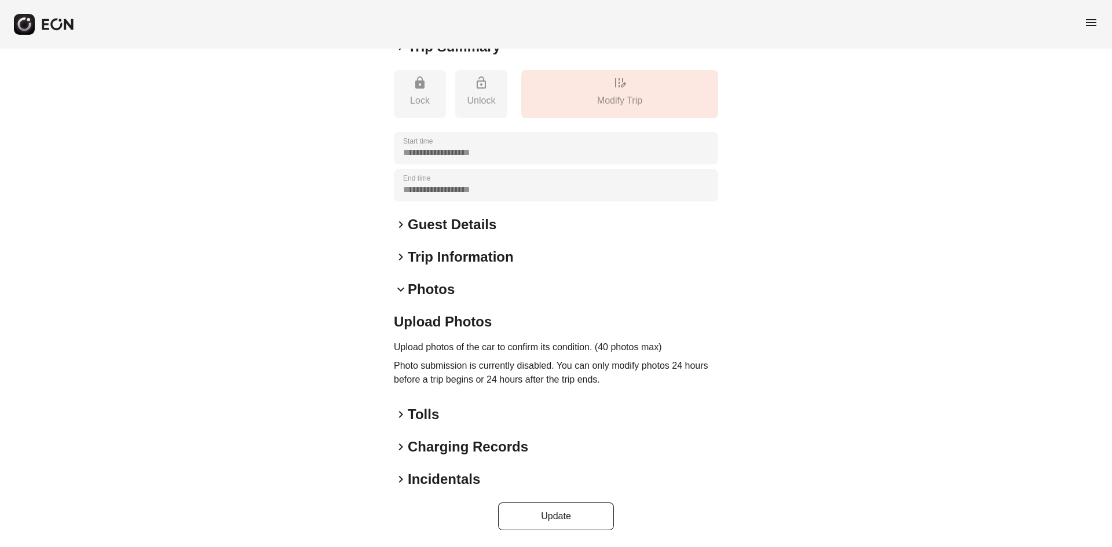
click at [401, 415] on span "keyboard_arrow_right" at bounding box center [401, 415] width 14 height 14
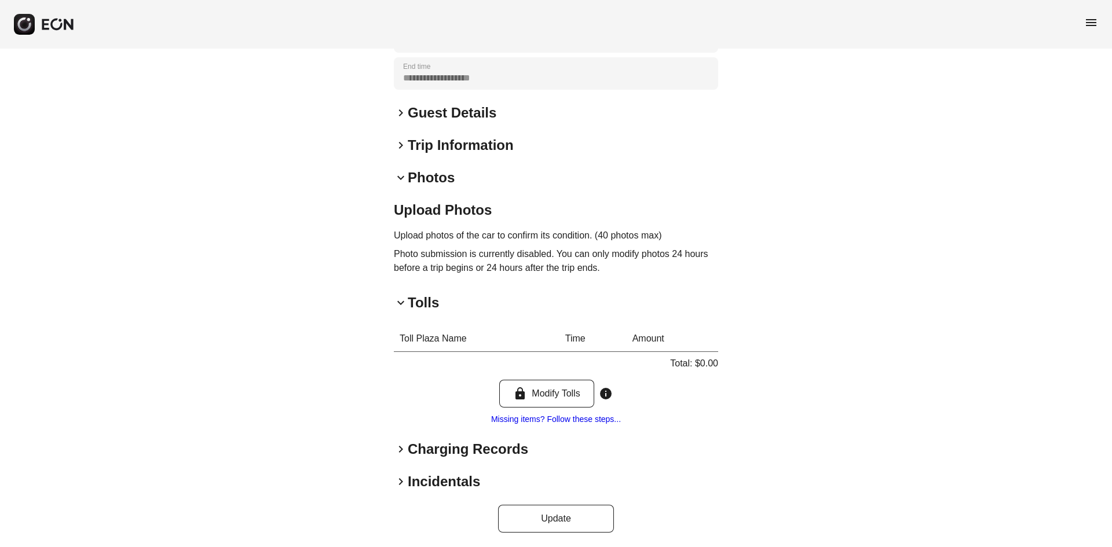
scroll to position [237, 0]
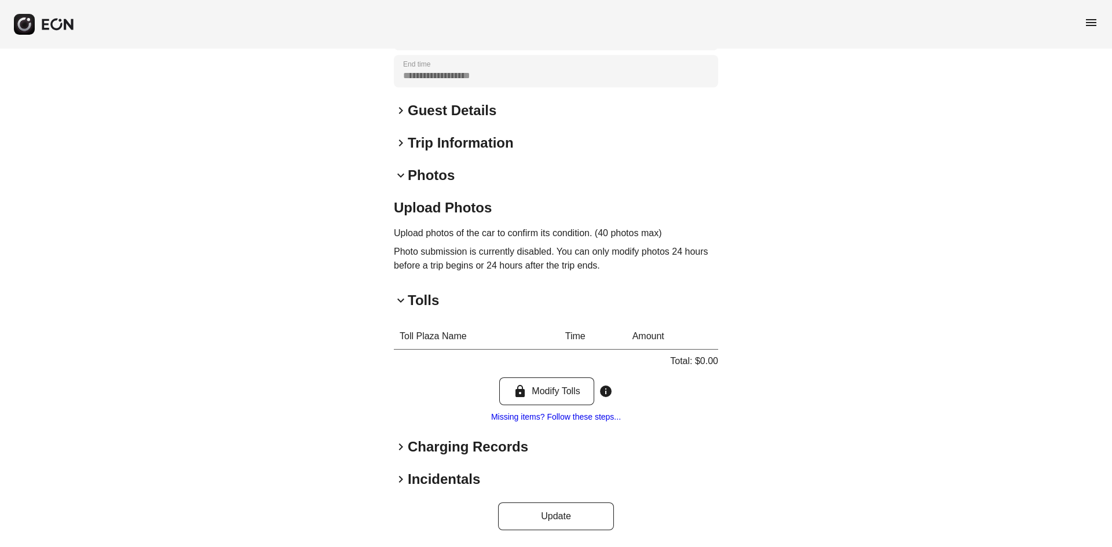
click at [400, 303] on span "keyboard_arrow_down" at bounding box center [401, 301] width 14 height 14
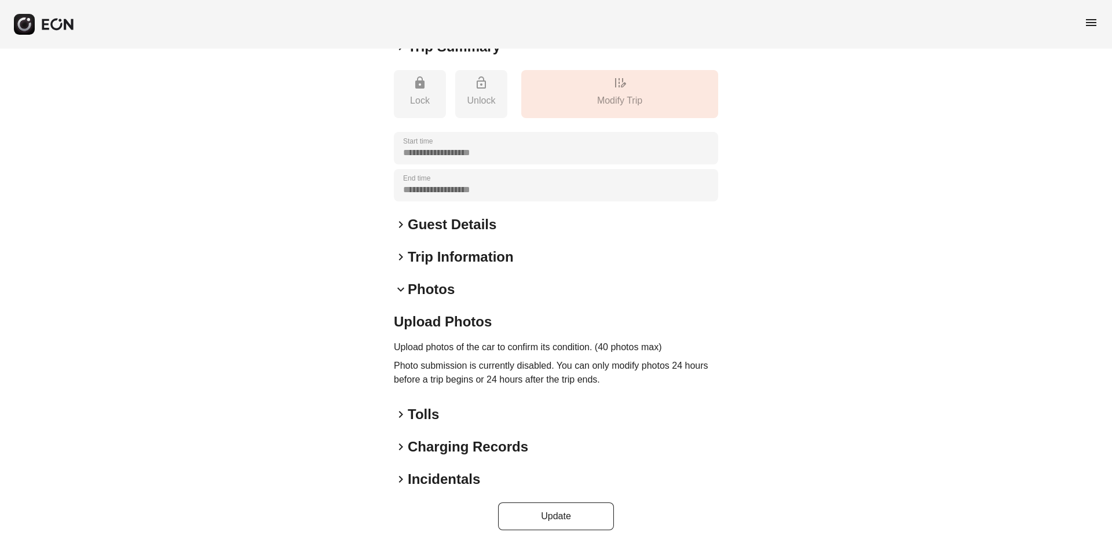
scroll to position [123, 0]
click at [400, 445] on span "keyboard_arrow_right" at bounding box center [401, 447] width 14 height 14
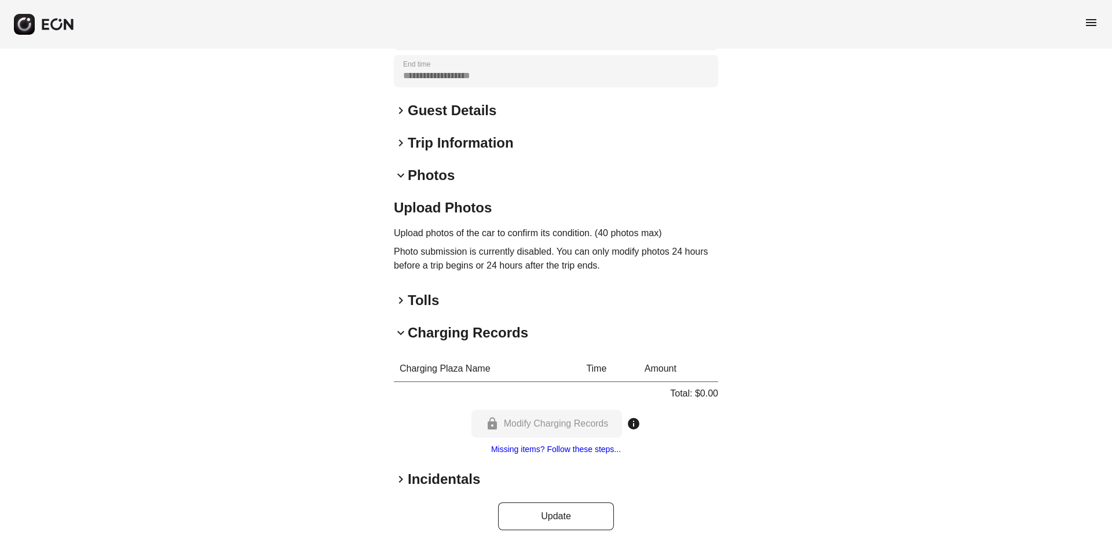
click at [593, 427] on div "lock Modify Charging Records info" at bounding box center [556, 424] width 170 height 28
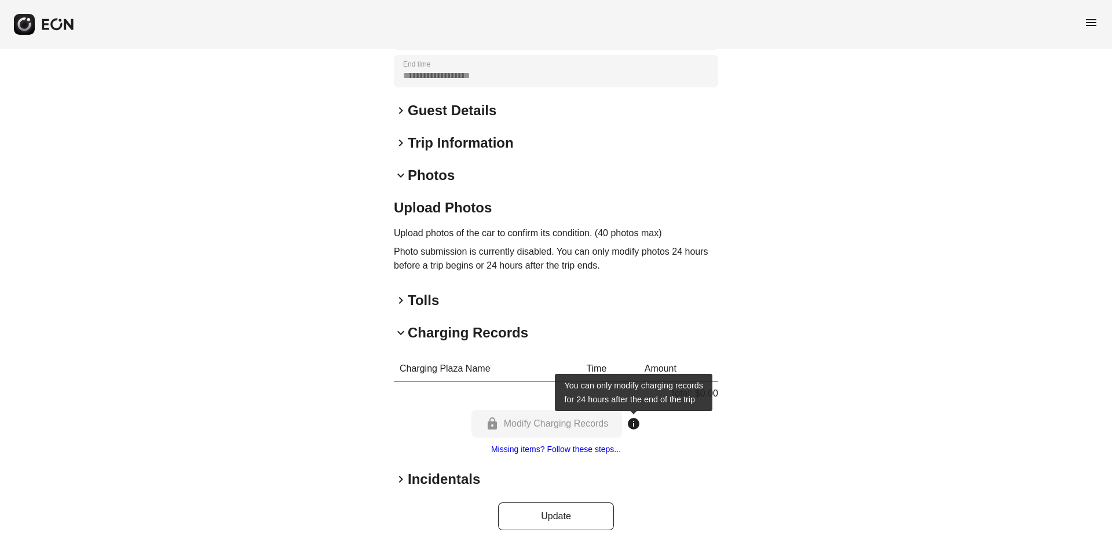
click at [634, 424] on span "info" at bounding box center [634, 424] width 14 height 14
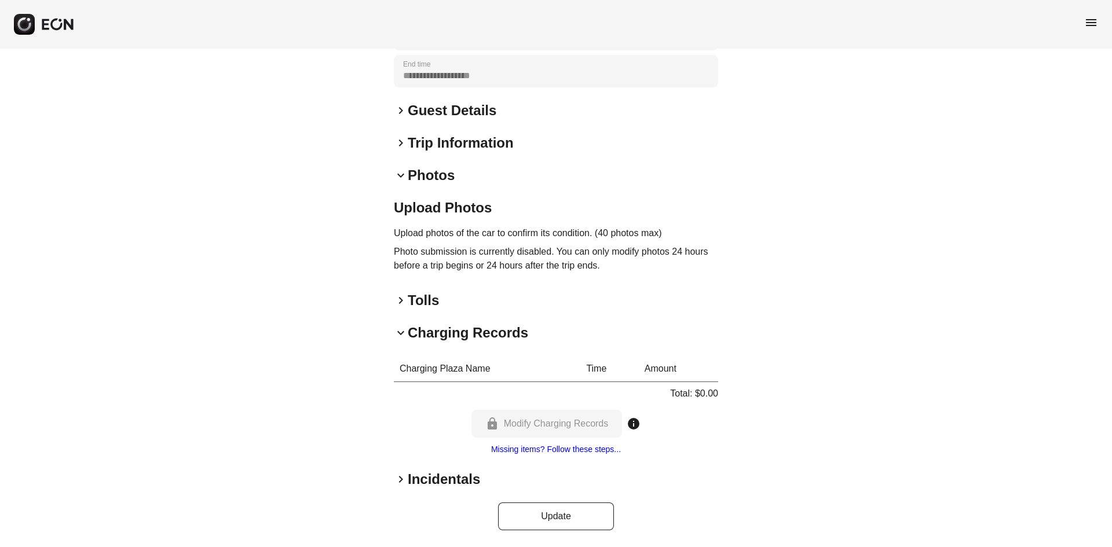
click at [517, 428] on div "lock Modify Charging Records info" at bounding box center [556, 424] width 170 height 28
click at [469, 418] on div "Charging Plaza Name Time Amount Total: $0.00 lock Modify Charging Records info …" at bounding box center [556, 406] width 324 height 100
click at [400, 411] on div "Charging Plaza Name Time Amount Total: $0.00 lock Modify Charging Records info …" at bounding box center [556, 406] width 324 height 100
click at [403, 482] on span "keyboard_arrow_right" at bounding box center [401, 480] width 14 height 14
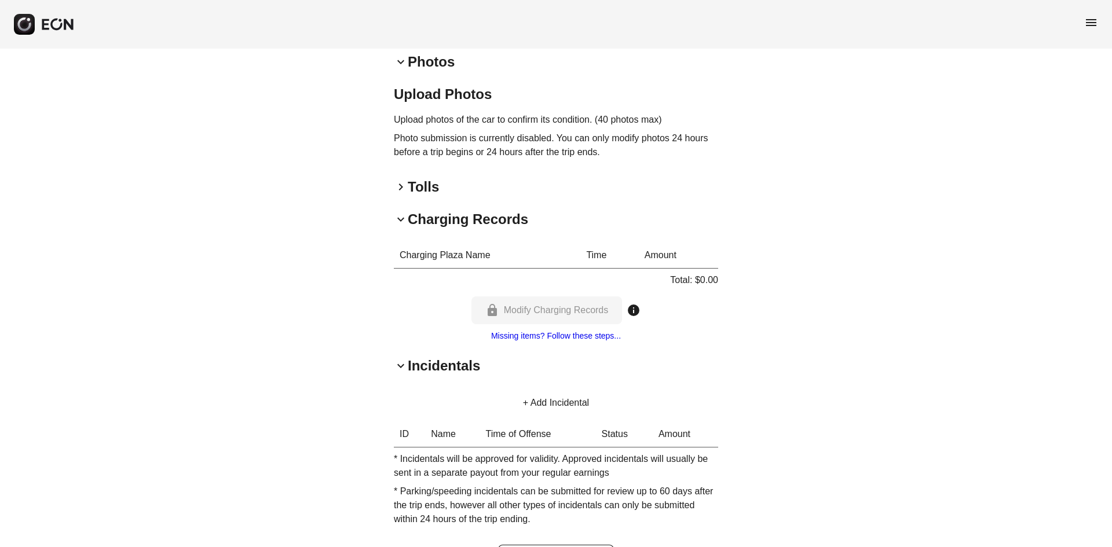
scroll to position [353, 0]
click at [540, 398] on button "+ Add Incidental" at bounding box center [556, 401] width 94 height 28
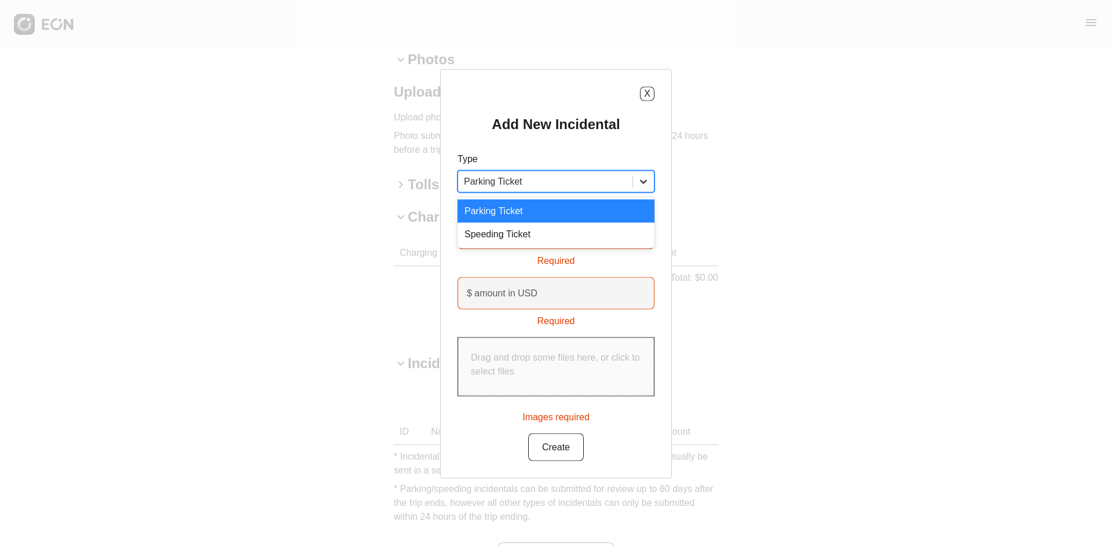
click at [634, 180] on div at bounding box center [643, 181] width 21 height 21
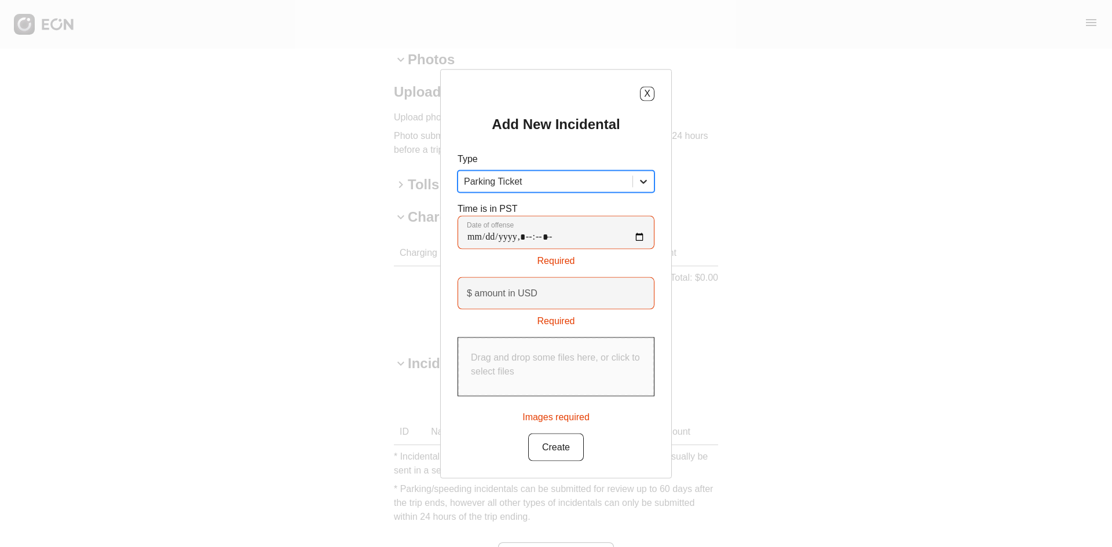
click at [634, 180] on div at bounding box center [643, 181] width 21 height 21
click at [647, 96] on button "X" at bounding box center [647, 93] width 14 height 14
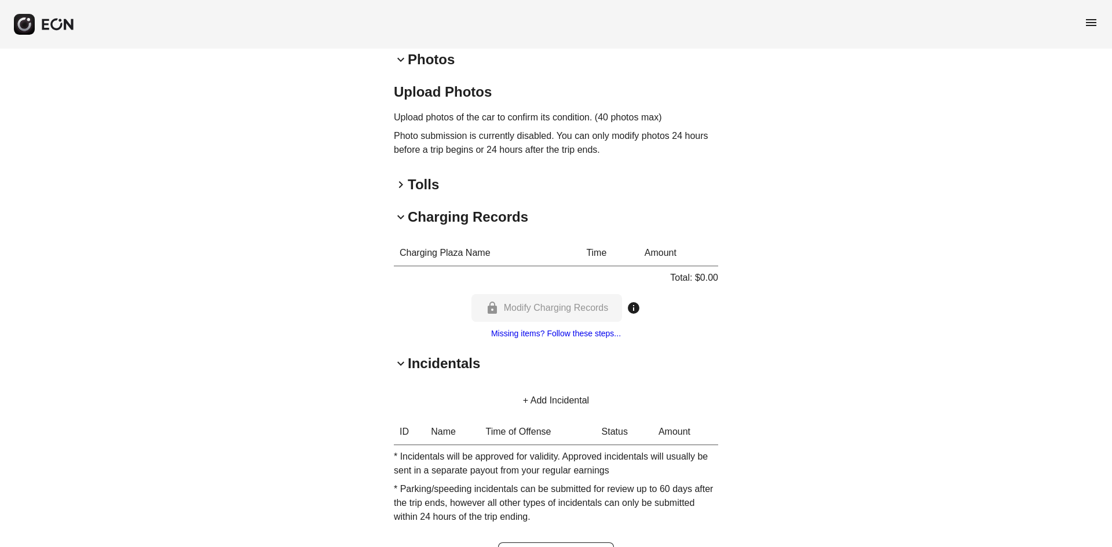
click at [402, 367] on span "keyboard_arrow_down" at bounding box center [401, 364] width 14 height 14
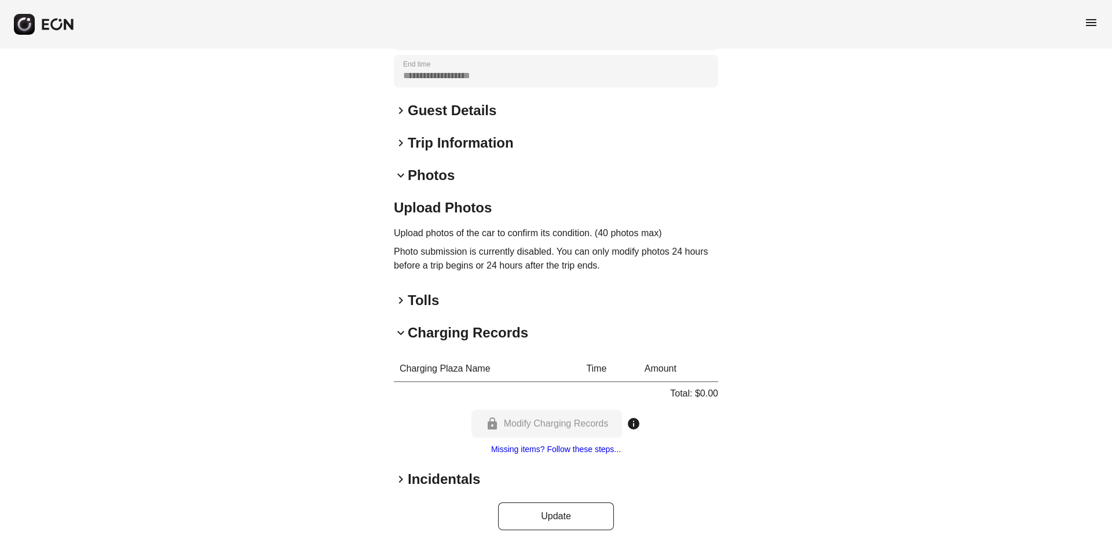
scroll to position [237, 0]
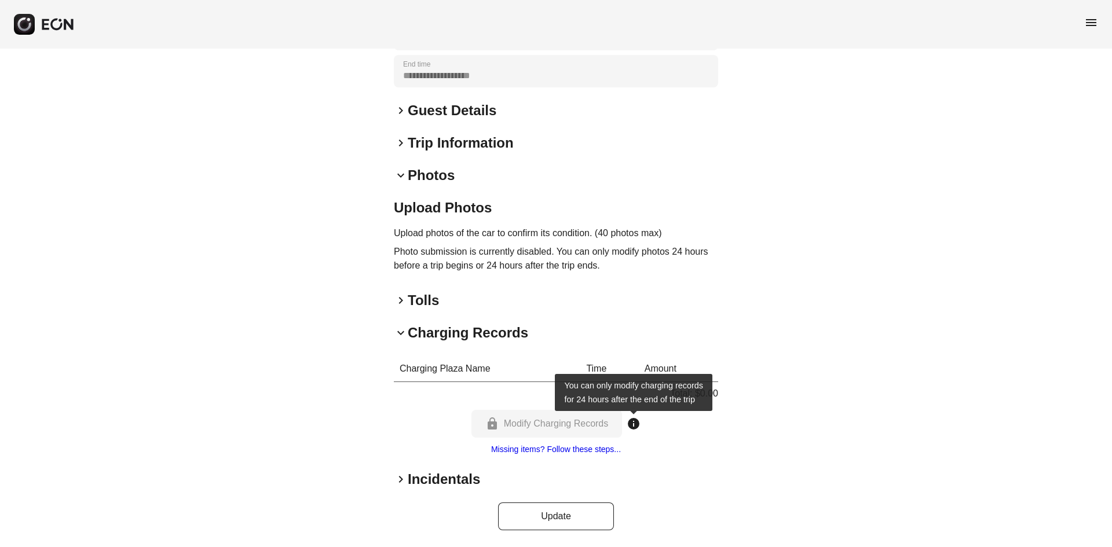
click at [631, 425] on span "info" at bounding box center [634, 424] width 14 height 14
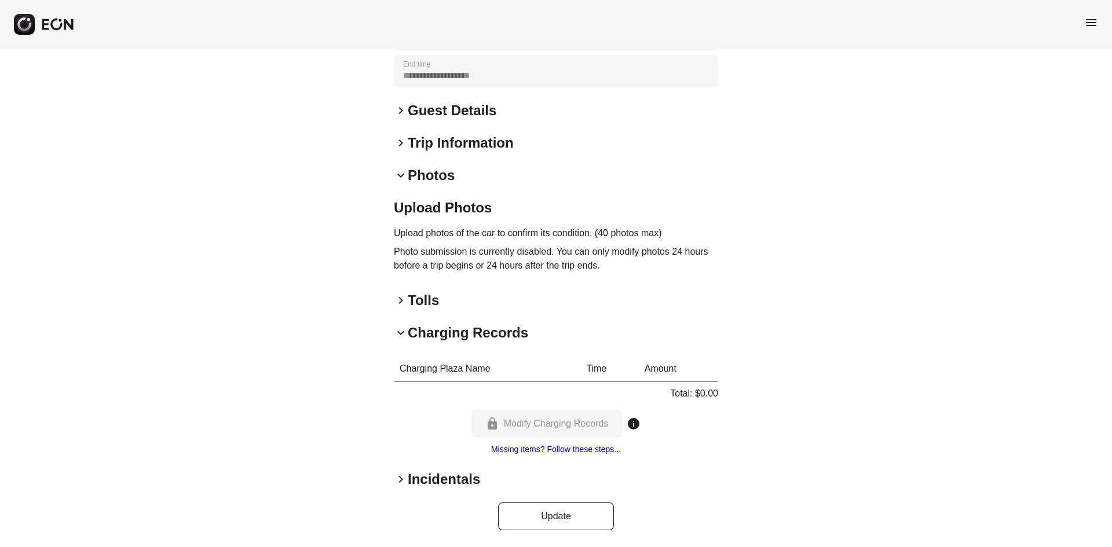
click at [571, 428] on div "lock Modify Charging Records info" at bounding box center [556, 424] width 170 height 28
drag, startPoint x: 437, startPoint y: 250, endPoint x: 497, endPoint y: 276, distance: 65.3
click at [438, 250] on p "Photo submission is currently disabled. You can only modify photos 24 hours bef…" at bounding box center [556, 259] width 324 height 28
click at [397, 334] on span "keyboard_arrow_down" at bounding box center [401, 333] width 14 height 14
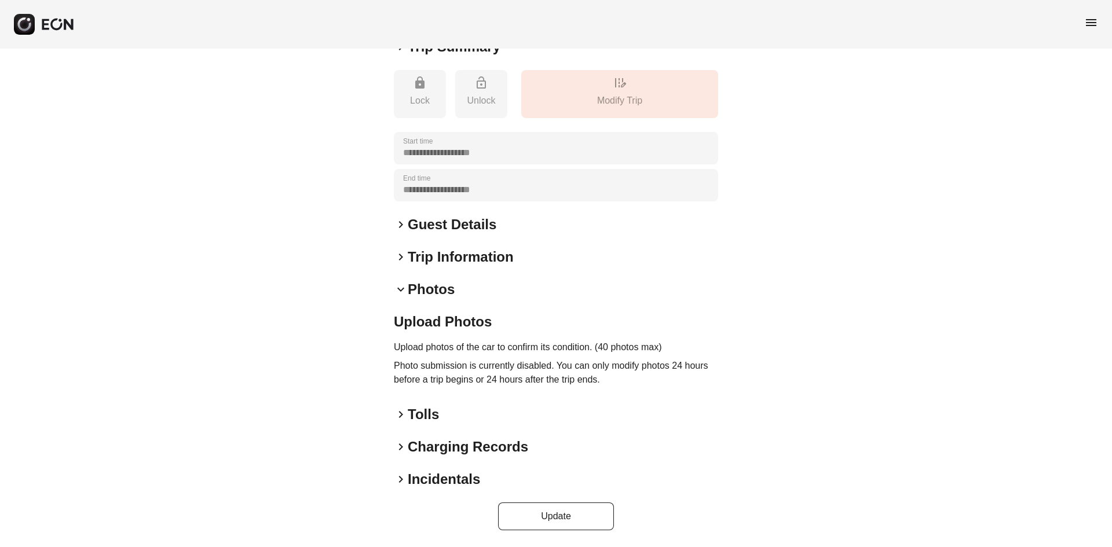
click at [397, 480] on span "keyboard_arrow_right" at bounding box center [401, 480] width 14 height 14
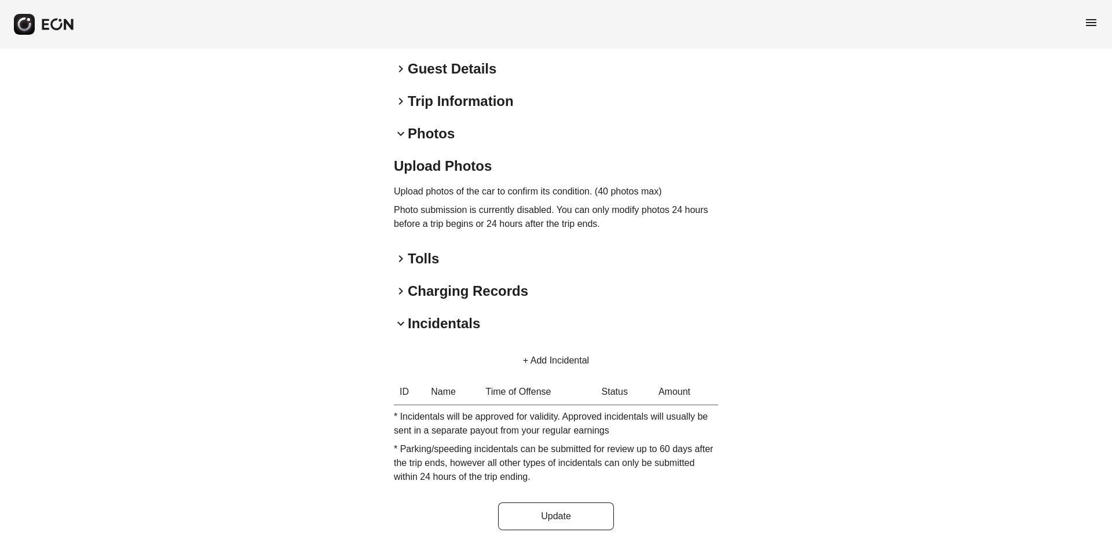
click at [542, 354] on button "+ Add Incidental" at bounding box center [556, 361] width 94 height 28
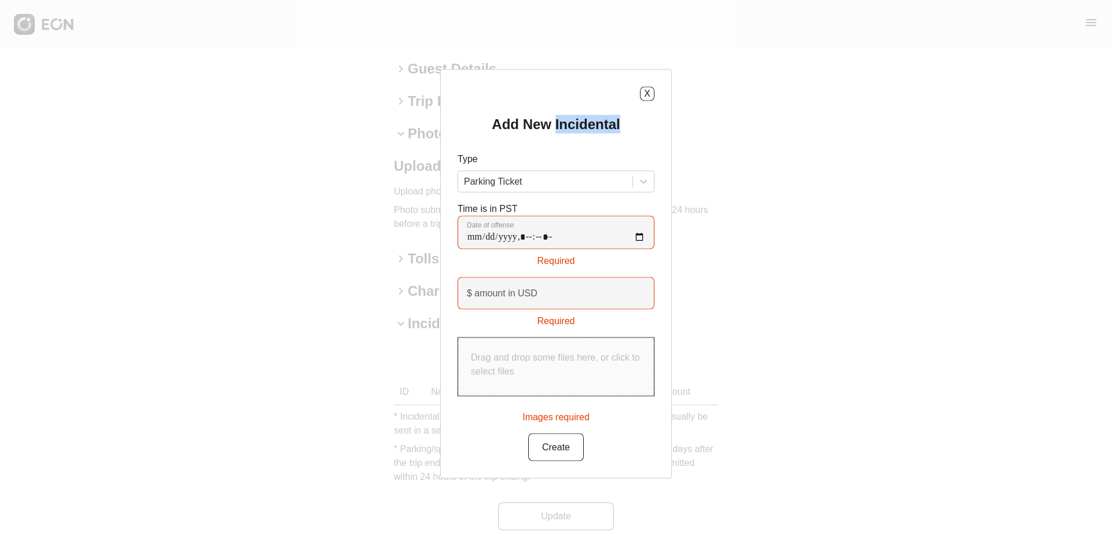
drag, startPoint x: 625, startPoint y: 124, endPoint x: 556, endPoint y: 126, distance: 69.0
click at [556, 126] on div "Add New Incidental Type Parking Ticket Time is in PST Date of offense Required …" at bounding box center [556, 288] width 197 height 346
copy h2 "Incidental"
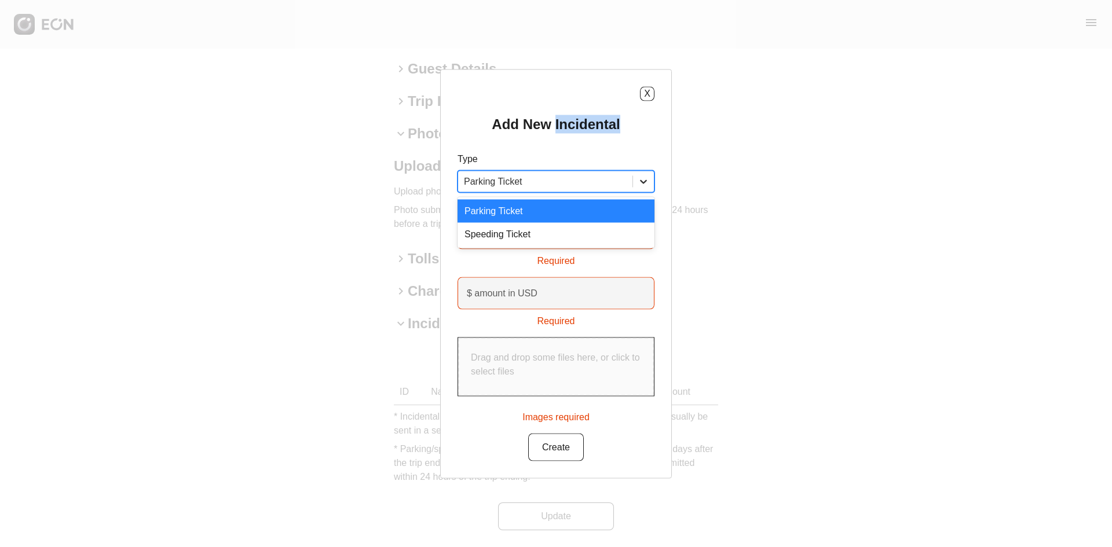
click at [641, 184] on icon at bounding box center [644, 181] width 12 height 12
click at [646, 96] on button "X" at bounding box center [647, 93] width 14 height 14
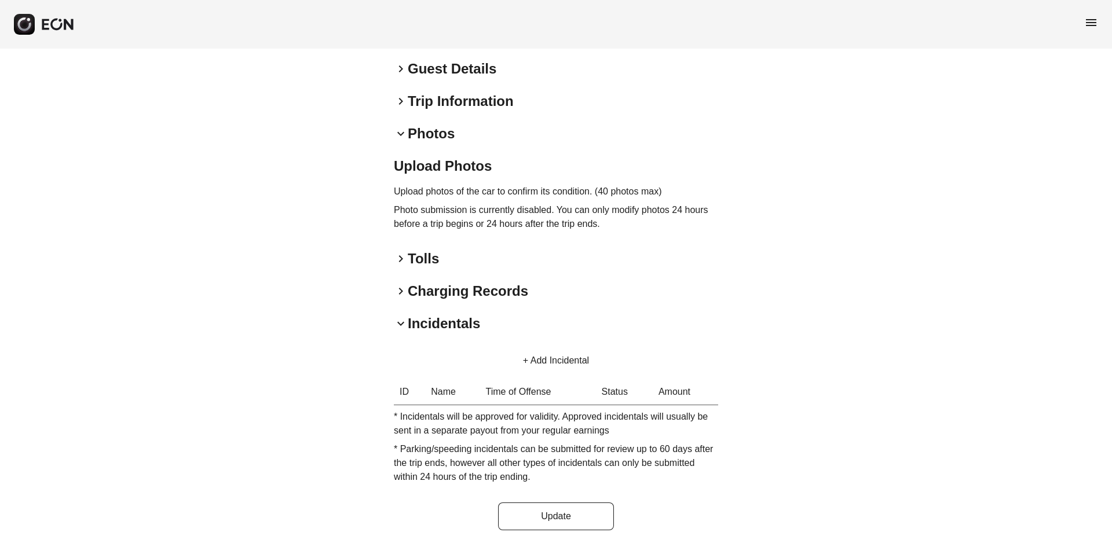
click at [397, 326] on span "keyboard_arrow_down" at bounding box center [401, 324] width 14 height 14
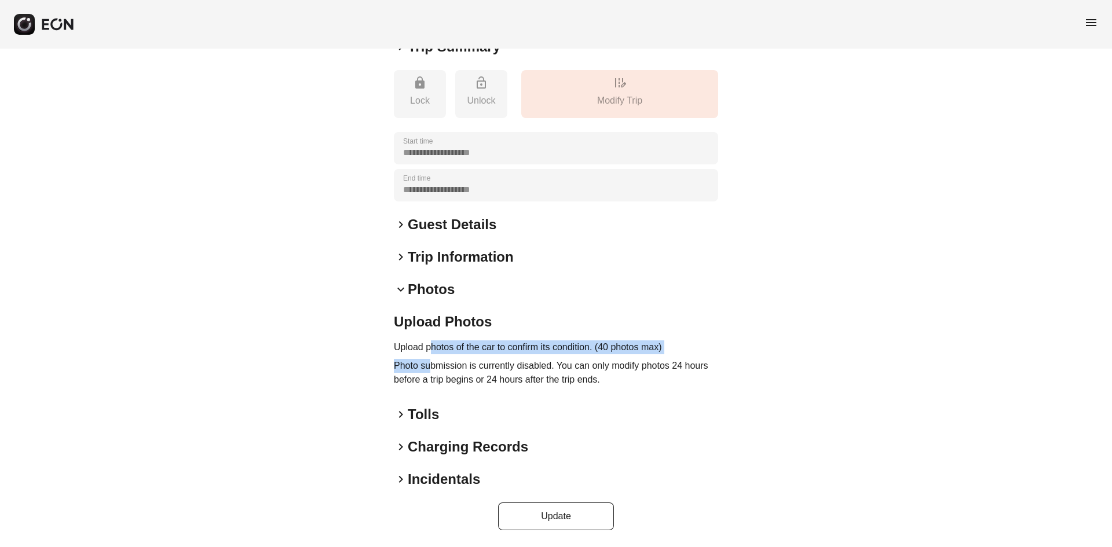
drag, startPoint x: 429, startPoint y: 354, endPoint x: 434, endPoint y: 409, distance: 54.7
click at [430, 358] on div "Upload Photos Upload photos of the car to confirm its condition. (40 photos max…" at bounding box center [556, 352] width 324 height 79
click at [407, 387] on div "Upload Photos Upload photos of the car to confirm its condition. (40 photos max…" at bounding box center [556, 352] width 324 height 79
click at [398, 416] on span "keyboard_arrow_right" at bounding box center [401, 415] width 14 height 14
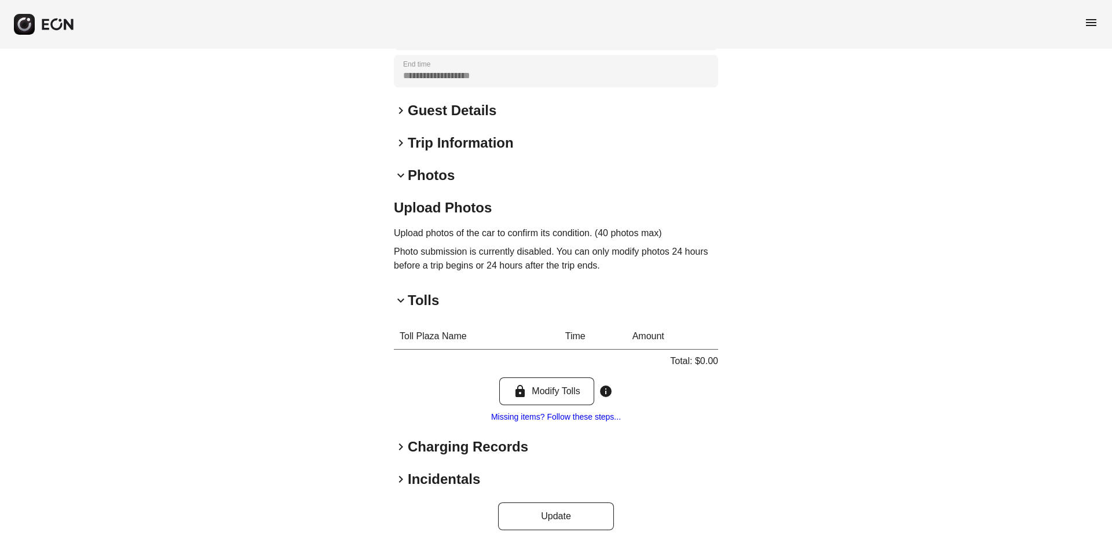
click at [401, 305] on span "keyboard_arrow_down" at bounding box center [401, 301] width 14 height 14
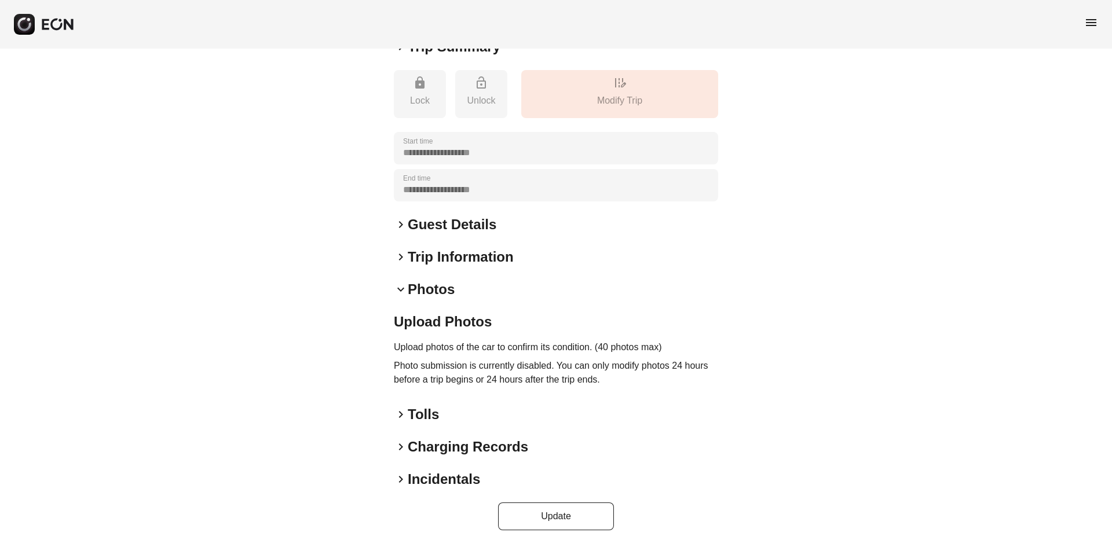
scroll to position [123, 0]
